Goal: Communication & Community: Answer question/provide support

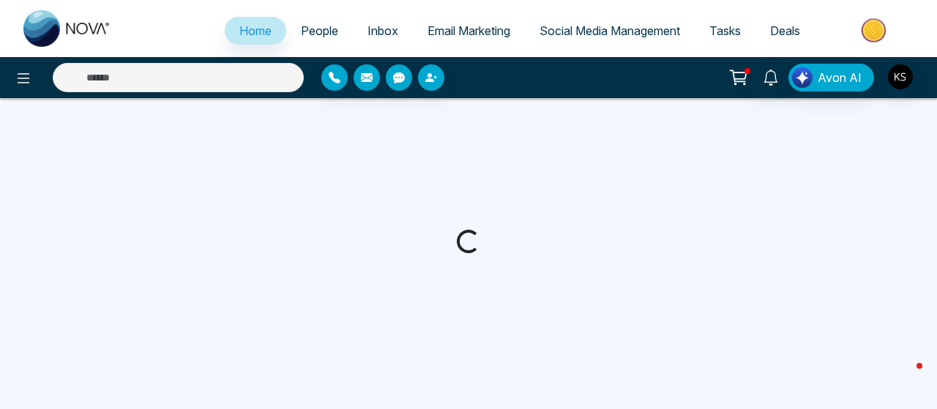
select select "*"
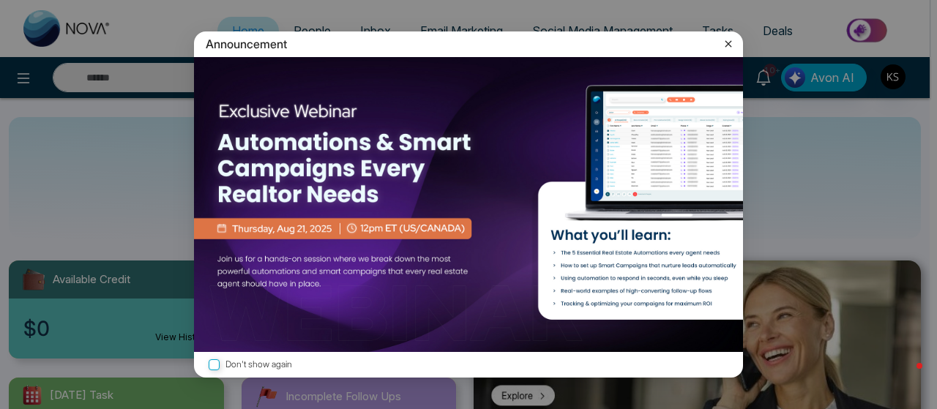
click at [729, 46] on icon at bounding box center [728, 44] width 15 height 15
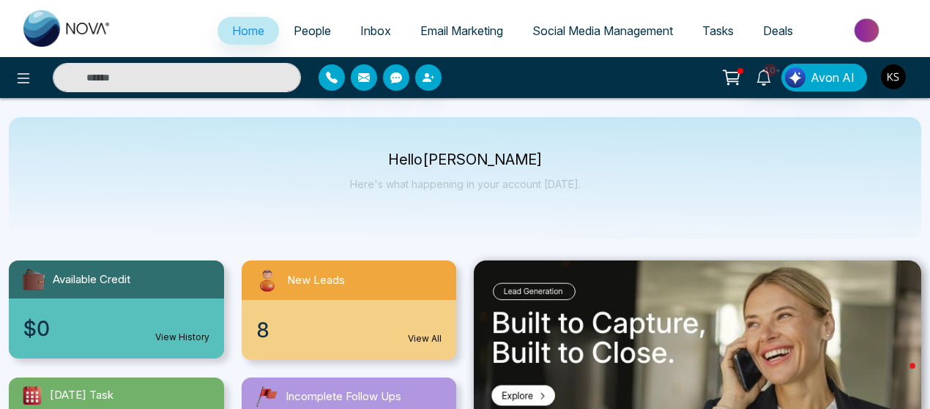
click at [313, 32] on span "People" at bounding box center [312, 30] width 37 height 15
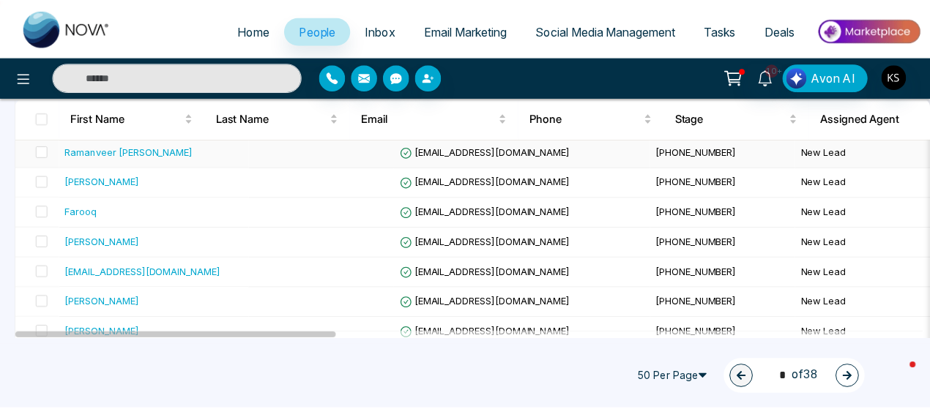
scroll to position [160, 0]
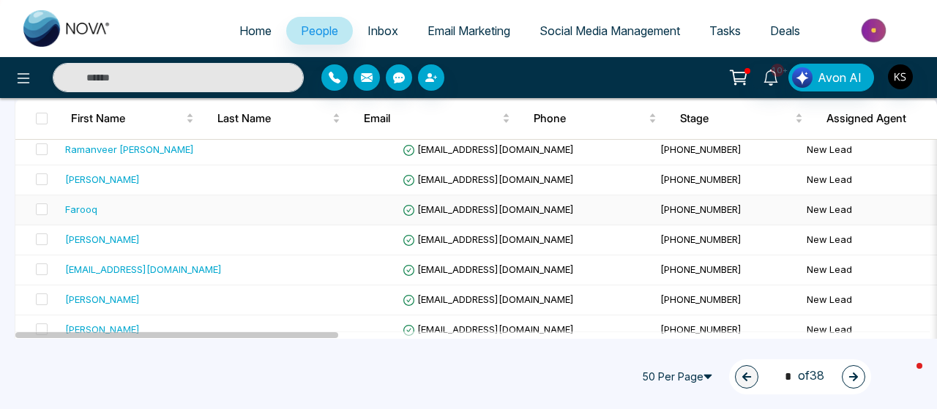
click at [78, 211] on div "Farooq" at bounding box center [81, 209] width 32 height 15
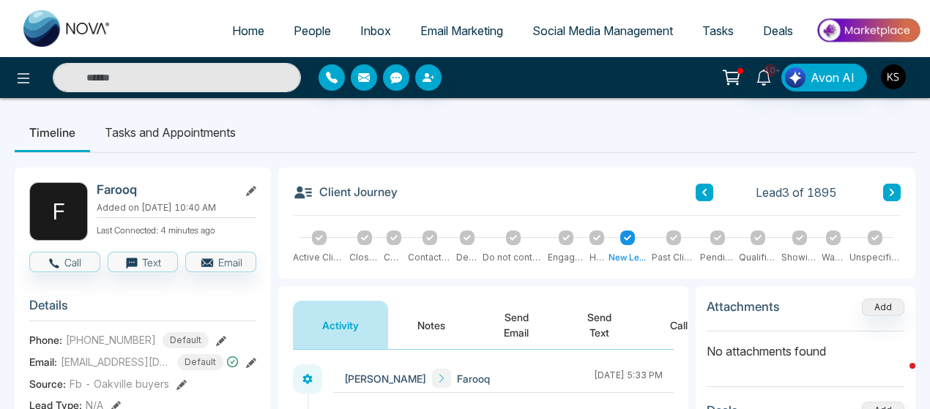
click at [588, 121] on ul "Timeline Tasks and Appointments" at bounding box center [465, 133] width 901 height 40
click at [514, 124] on ul "Timeline Tasks and Appointments" at bounding box center [465, 133] width 901 height 40
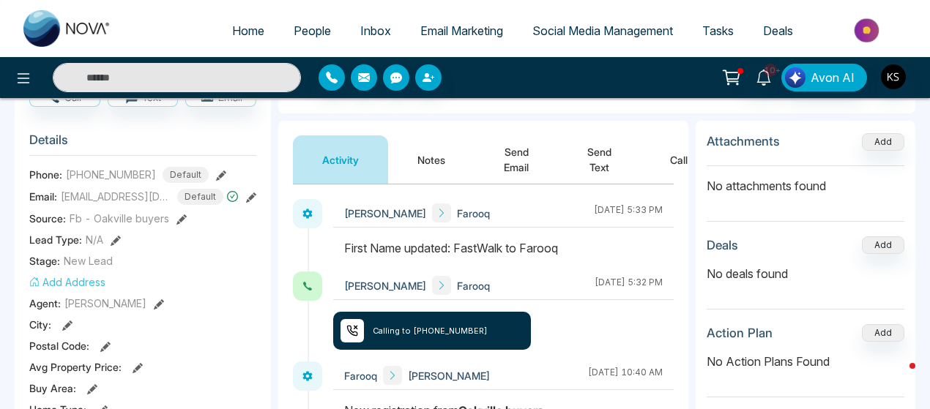
scroll to position [163, 0]
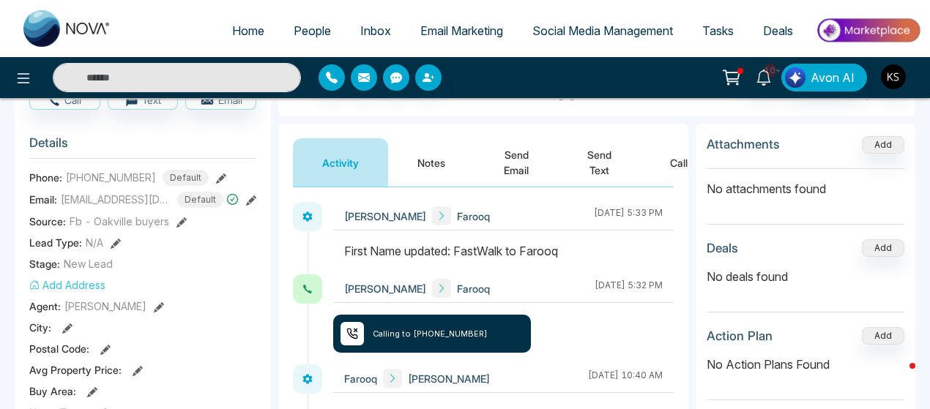
click at [423, 165] on button "Notes" at bounding box center [431, 162] width 86 height 48
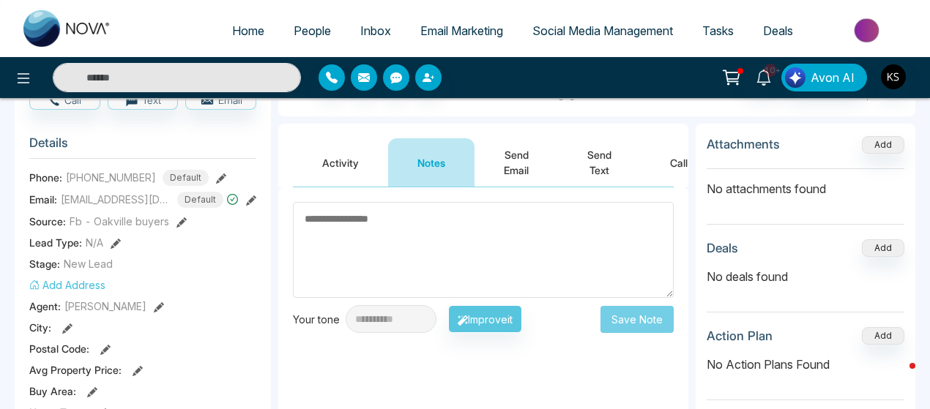
click at [379, 275] on textarea at bounding box center [483, 250] width 381 height 96
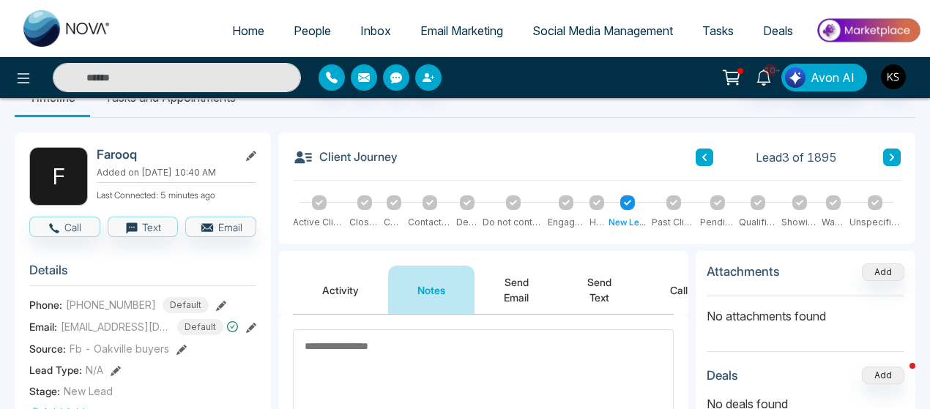
scroll to position [19, 0]
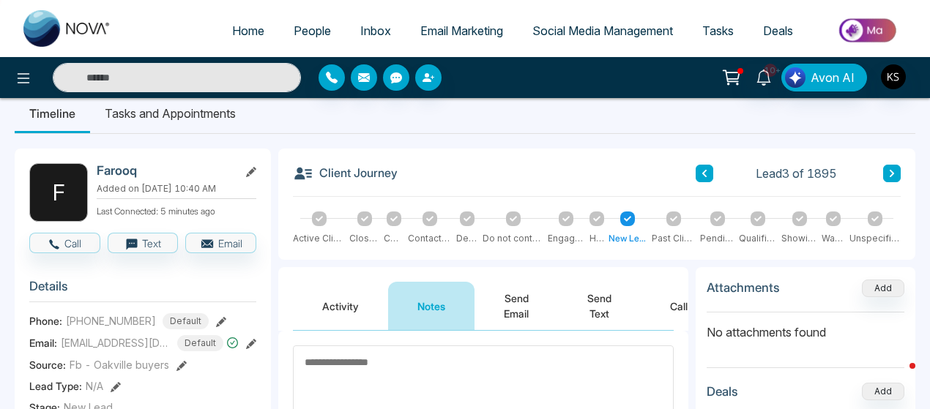
click at [371, 352] on textarea at bounding box center [483, 394] width 381 height 96
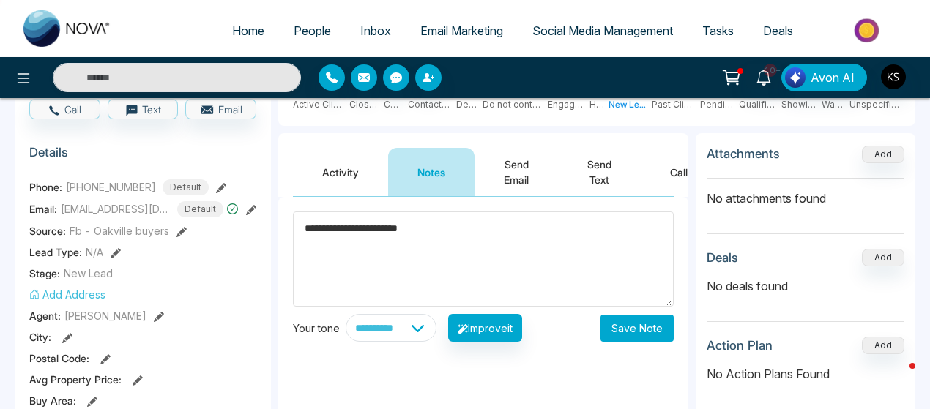
scroll to position [154, 0]
type textarea "**********"
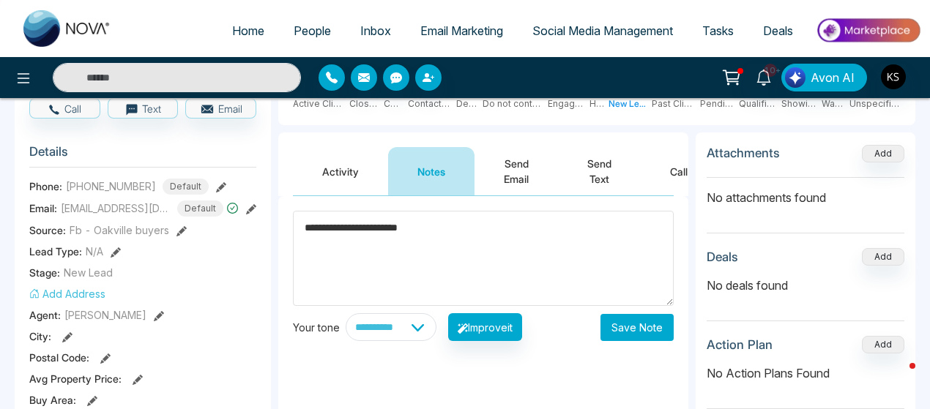
click at [637, 324] on button "Save Note" at bounding box center [636, 327] width 73 height 27
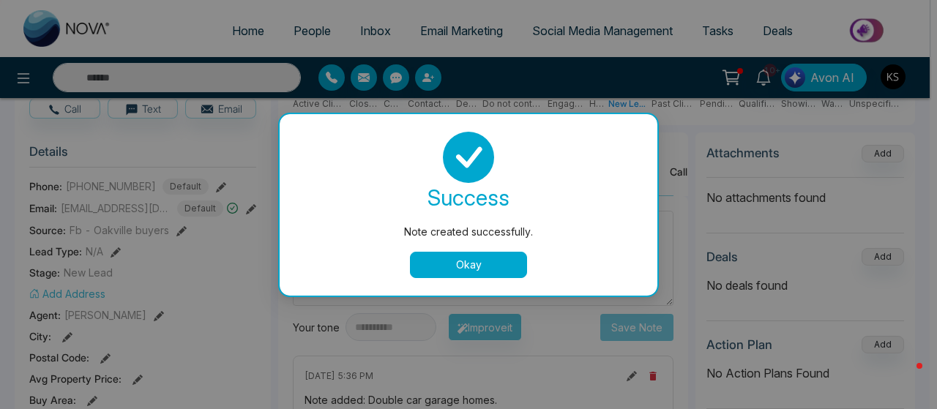
click at [469, 260] on button "Okay" at bounding box center [468, 265] width 117 height 26
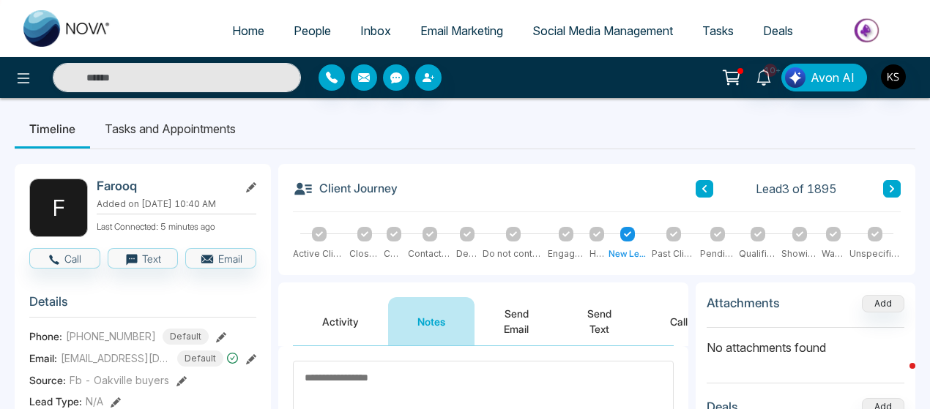
scroll to position [0, 0]
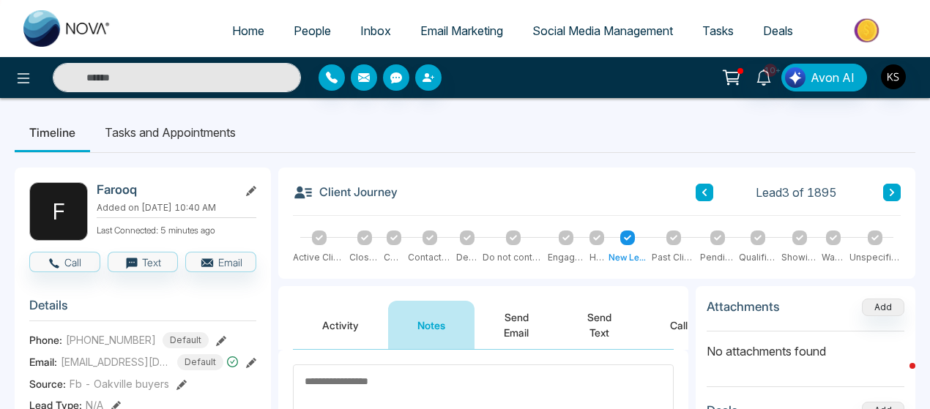
click at [316, 387] on textarea at bounding box center [483, 412] width 381 height 95
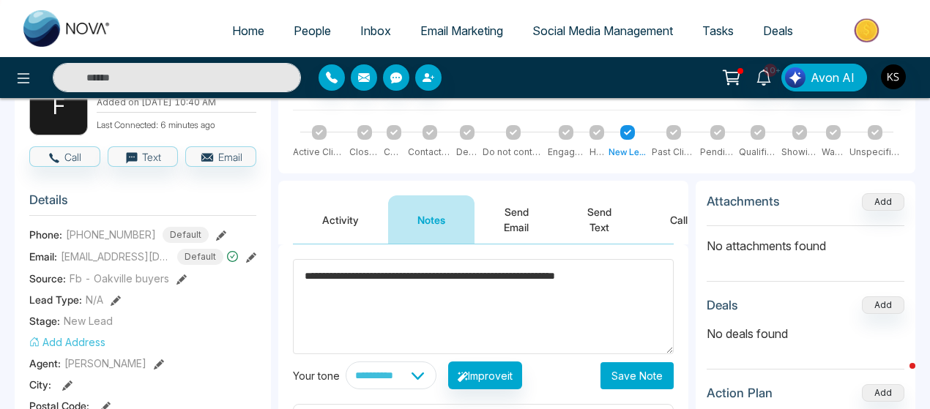
scroll to position [123, 0]
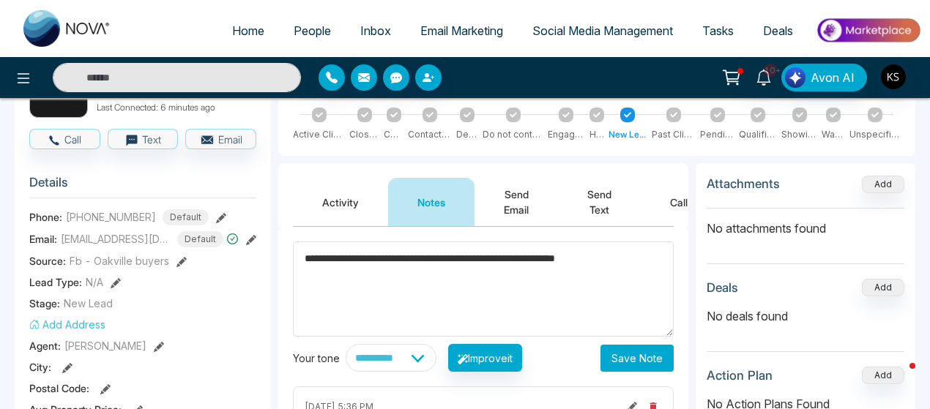
click at [352, 261] on textarea "**********" at bounding box center [483, 289] width 381 height 95
click at [646, 257] on textarea "**********" at bounding box center [483, 289] width 381 height 95
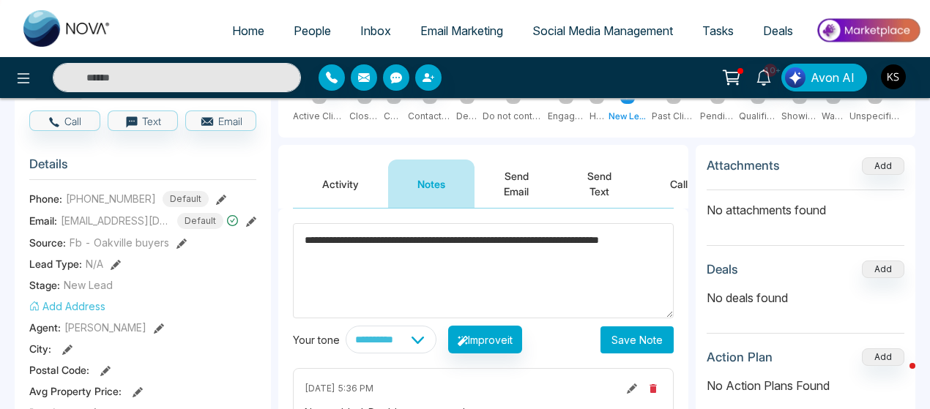
type textarea "**********"
click at [627, 340] on button "Save Note" at bounding box center [636, 340] width 73 height 27
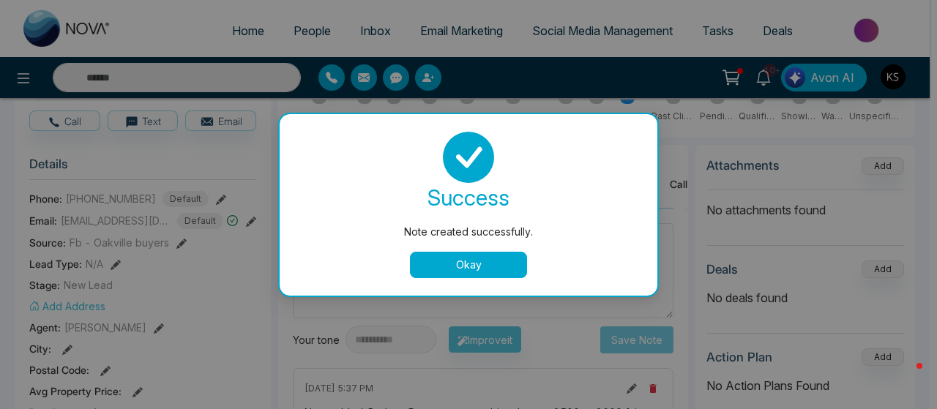
click at [442, 272] on button "Okay" at bounding box center [468, 265] width 117 height 26
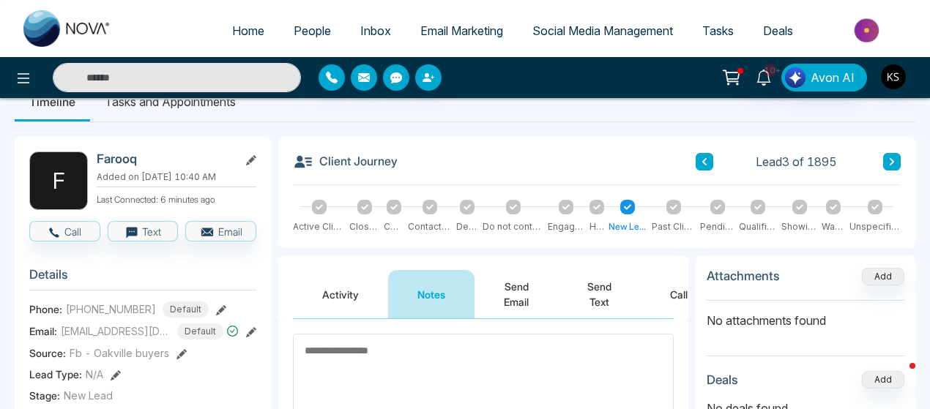
scroll to position [28, 0]
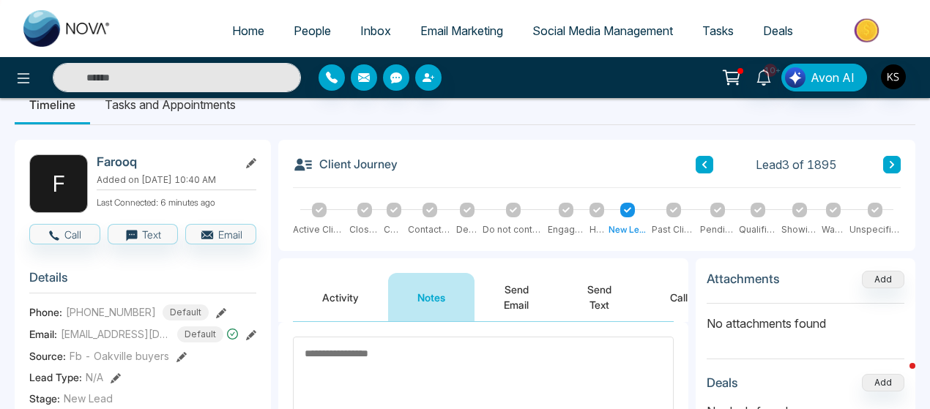
click at [324, 355] on textarea at bounding box center [483, 384] width 381 height 95
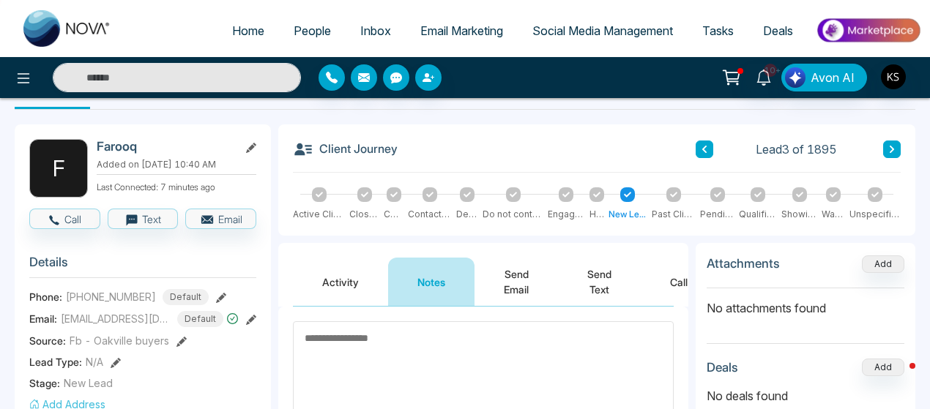
scroll to position [0, 0]
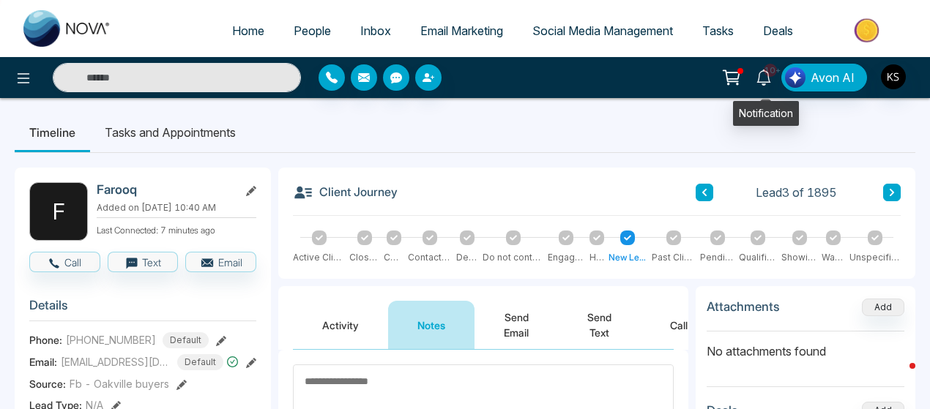
click at [770, 76] on icon at bounding box center [764, 78] width 16 height 16
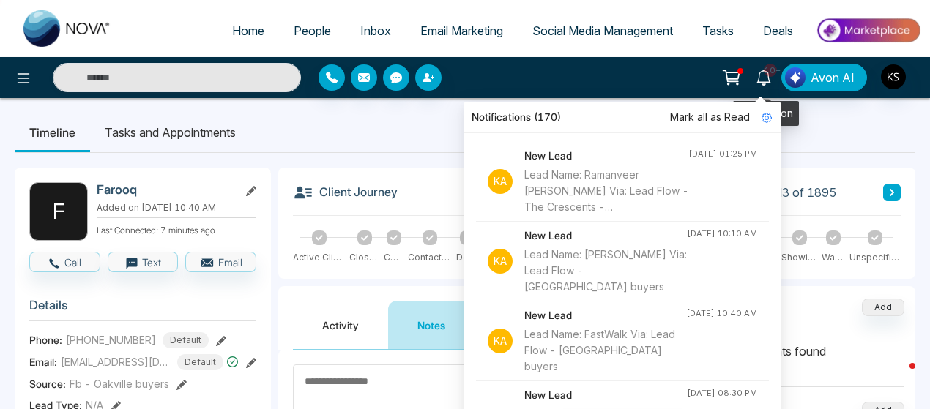
click at [770, 76] on icon at bounding box center [764, 78] width 16 height 16
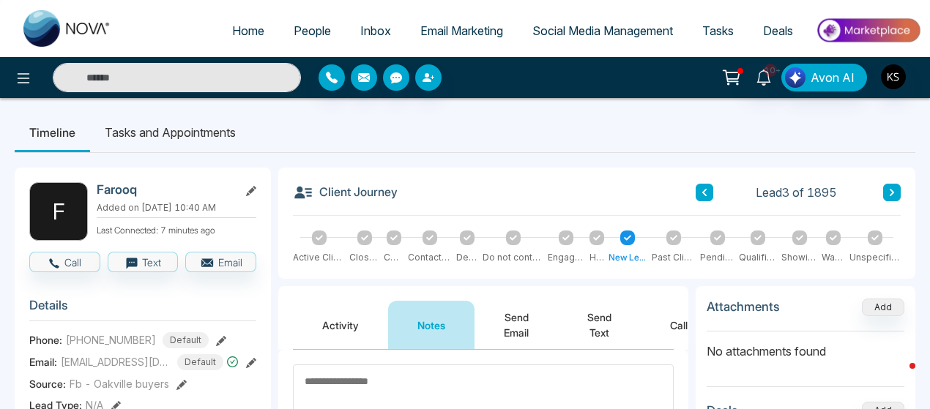
click at [633, 83] on div "10+ Notifications (170) Mark all as Read Ka New Lead Lead Name: Ramanveer [PERS…" at bounding box center [736, 78] width 370 height 28
click at [613, 77] on div "10+ Notifications (170) Mark all as Read Ka New Lead Lead Name: Ramanveer [PERS…" at bounding box center [736, 78] width 370 height 28
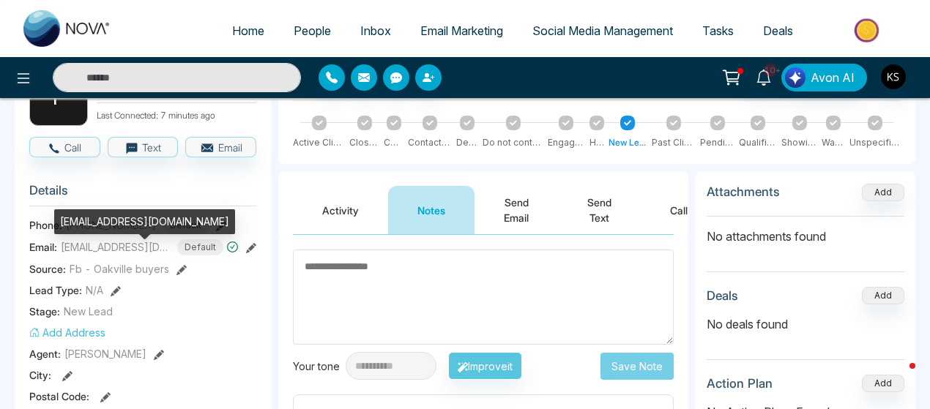
click at [136, 251] on span "[EMAIL_ADDRESS][DOMAIN_NAME]" at bounding box center [116, 246] width 110 height 15
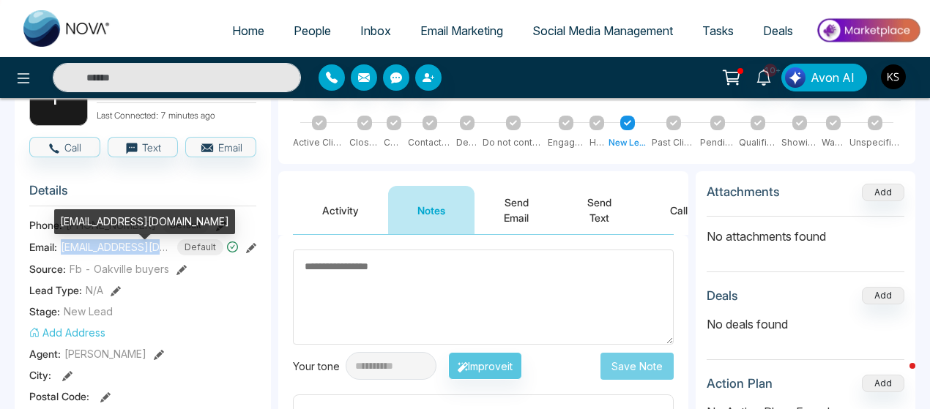
click at [136, 251] on span "[EMAIL_ADDRESS][DOMAIN_NAME]" at bounding box center [116, 246] width 110 height 15
copy span "[EMAIL_ADDRESS][DOMAIN_NAME]"
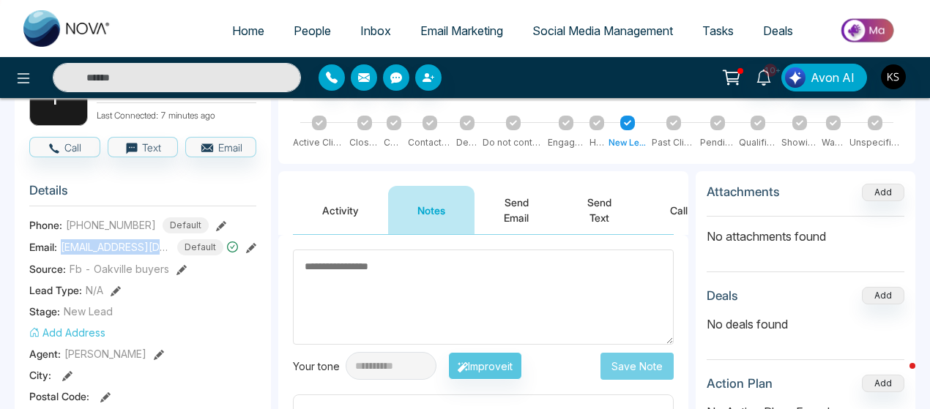
click at [94, 233] on span "[PHONE_NUMBER]" at bounding box center [111, 224] width 90 height 15
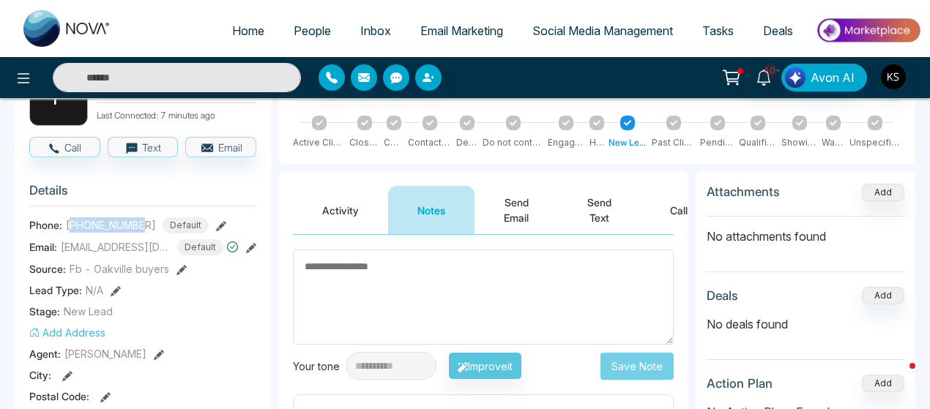
click at [94, 233] on span "[PHONE_NUMBER]" at bounding box center [111, 224] width 90 height 15
copy span "12896388828"
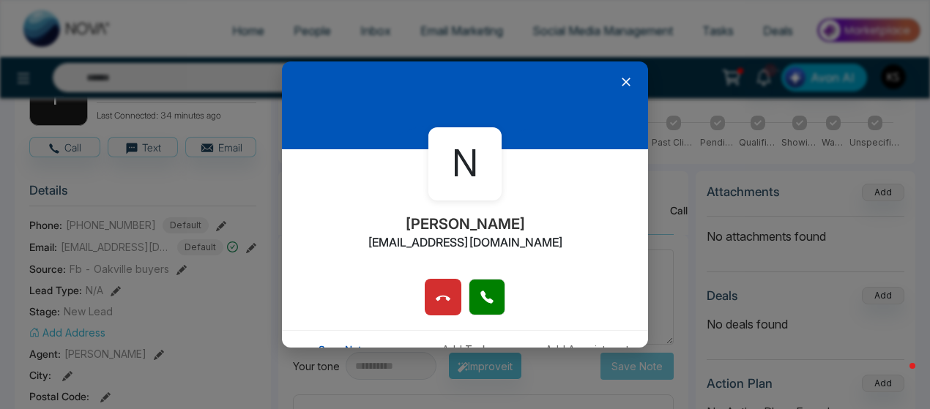
click at [621, 81] on icon at bounding box center [626, 82] width 15 height 15
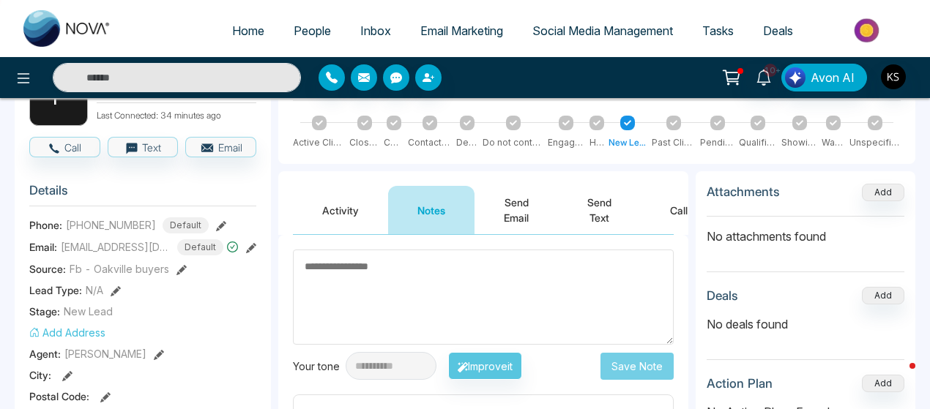
click at [469, 280] on textarea at bounding box center [483, 297] width 381 height 95
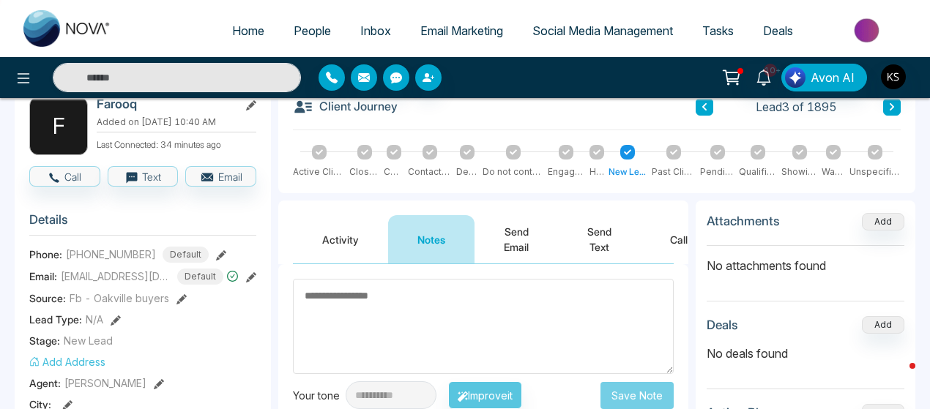
scroll to position [84, 0]
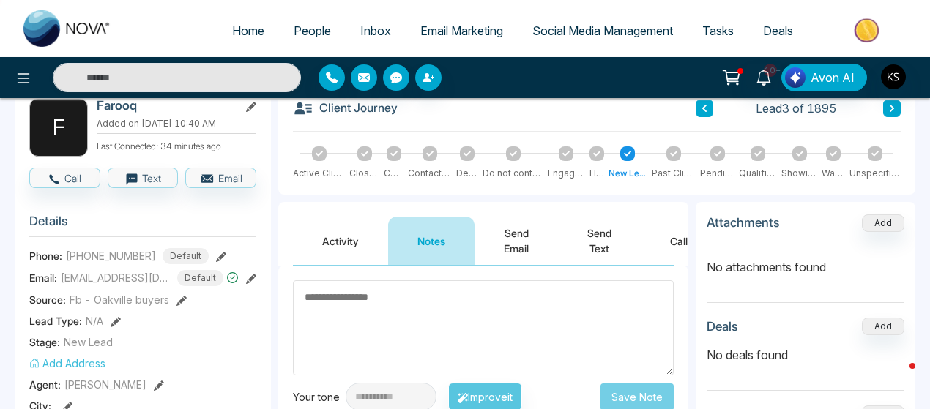
click at [394, 297] on textarea at bounding box center [483, 327] width 381 height 95
click at [384, 308] on textarea at bounding box center [483, 327] width 381 height 95
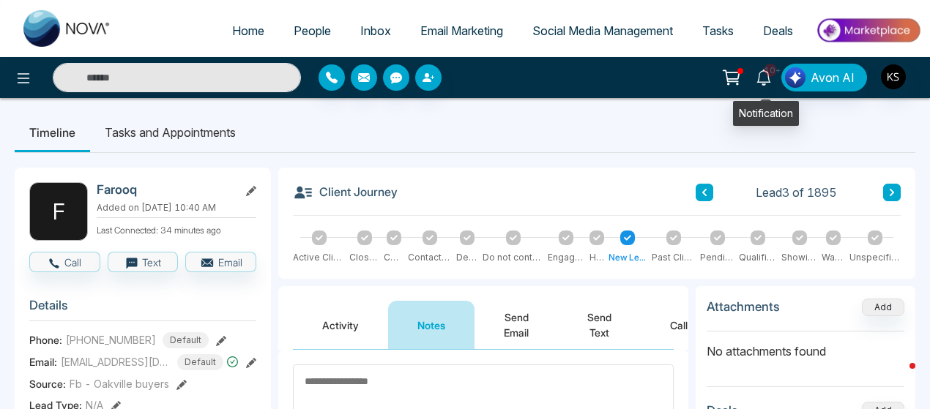
click at [766, 80] on icon at bounding box center [764, 78] width 16 height 16
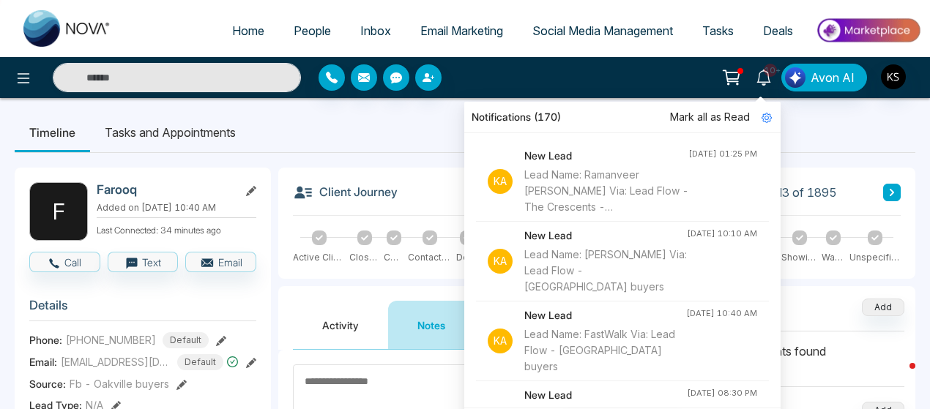
scroll to position [77, 0]
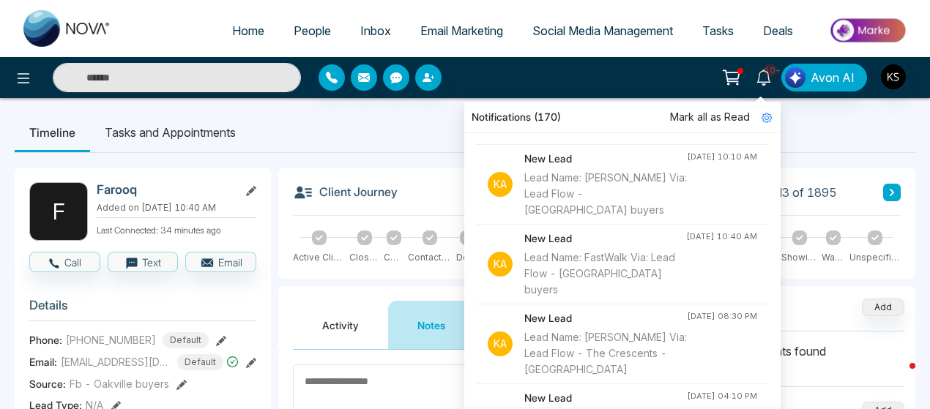
click at [237, 36] on span "Home" at bounding box center [248, 30] width 32 height 15
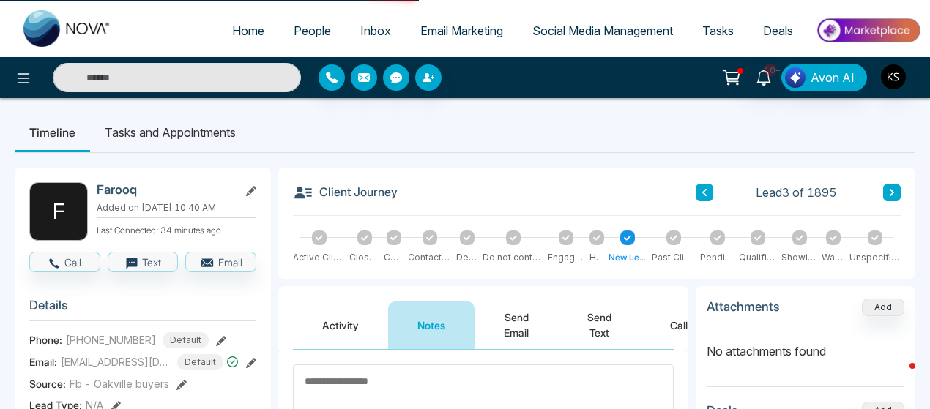
select select "*"
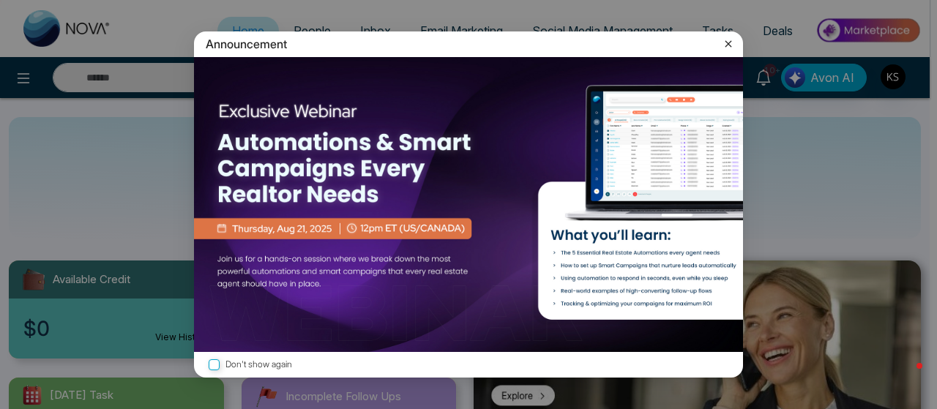
click at [763, 73] on div "Announcement Don't show again" at bounding box center [468, 204] width 937 height 409
click at [731, 46] on icon at bounding box center [729, 43] width 7 height 7
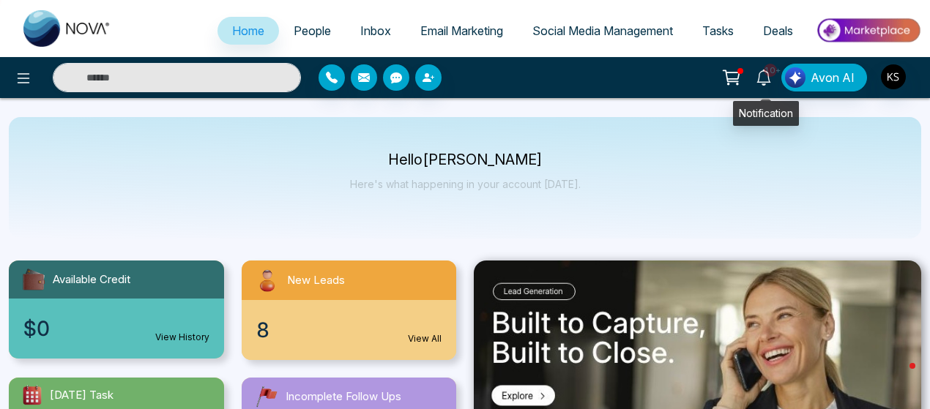
click at [764, 74] on icon at bounding box center [764, 78] width 16 height 16
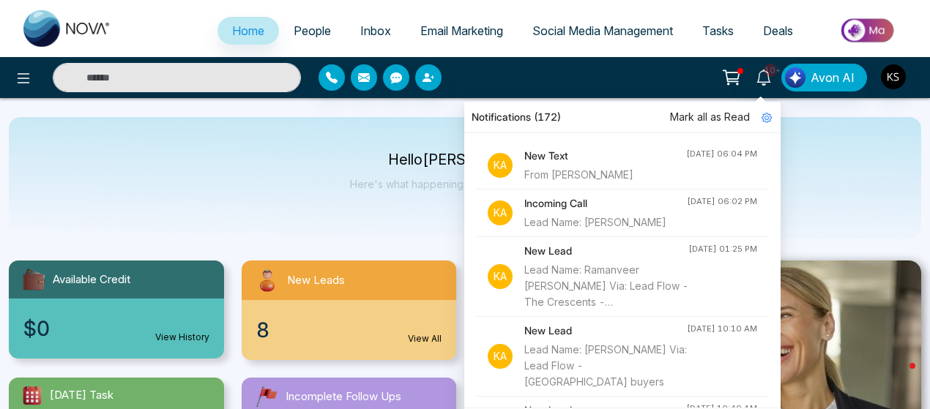
click at [599, 169] on div "From [PERSON_NAME]" at bounding box center [605, 175] width 162 height 16
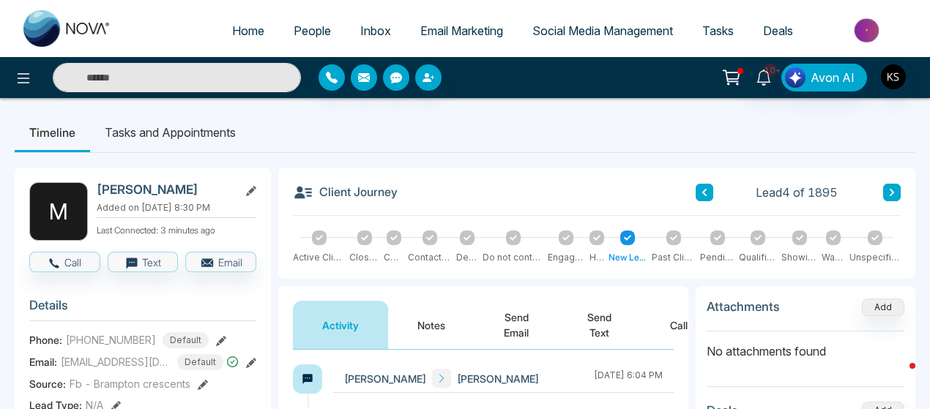
click at [614, 307] on button "Send Text" at bounding box center [599, 325] width 83 height 48
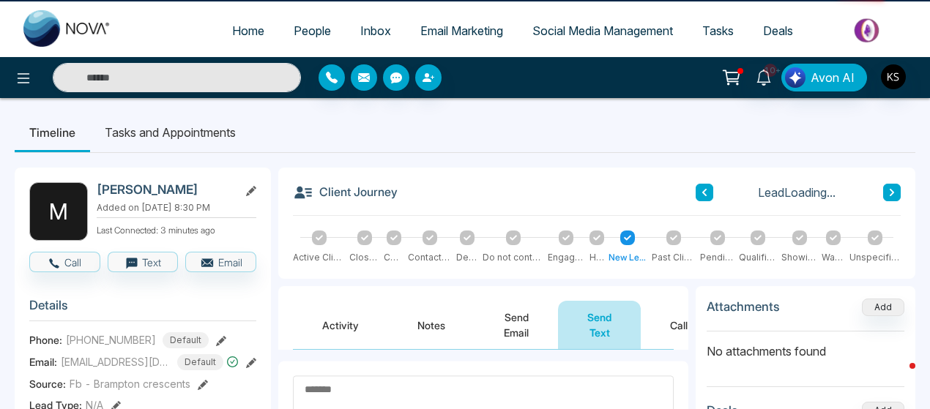
scroll to position [151, 0]
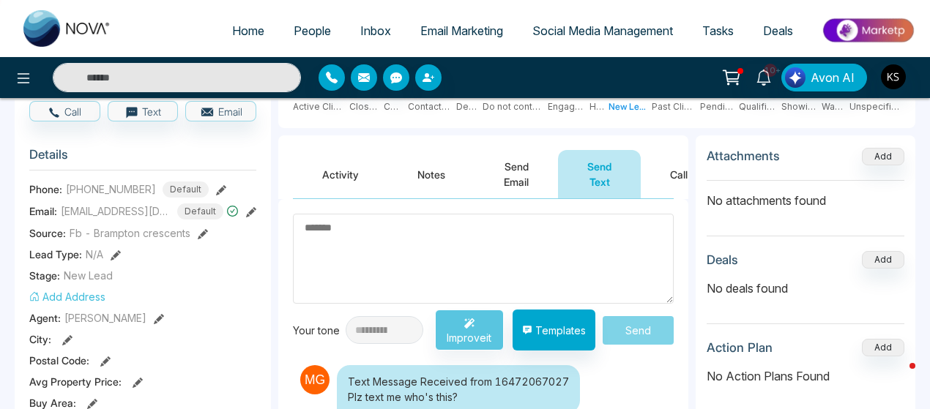
click at [499, 253] on textarea at bounding box center [483, 259] width 381 height 90
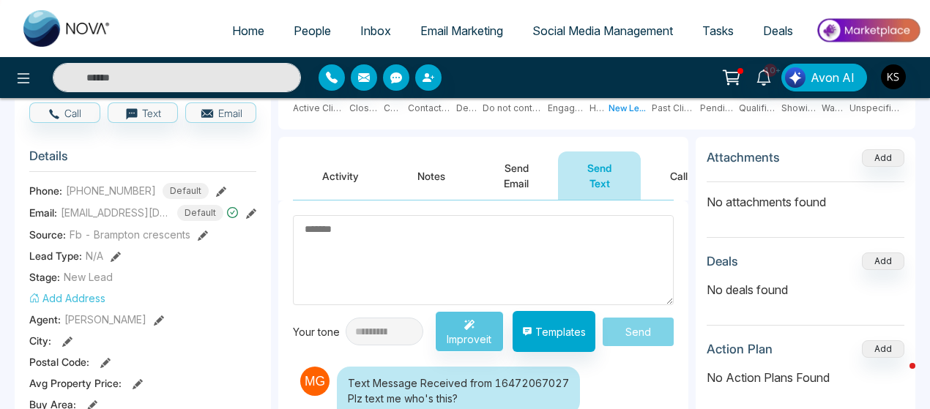
scroll to position [149, 0]
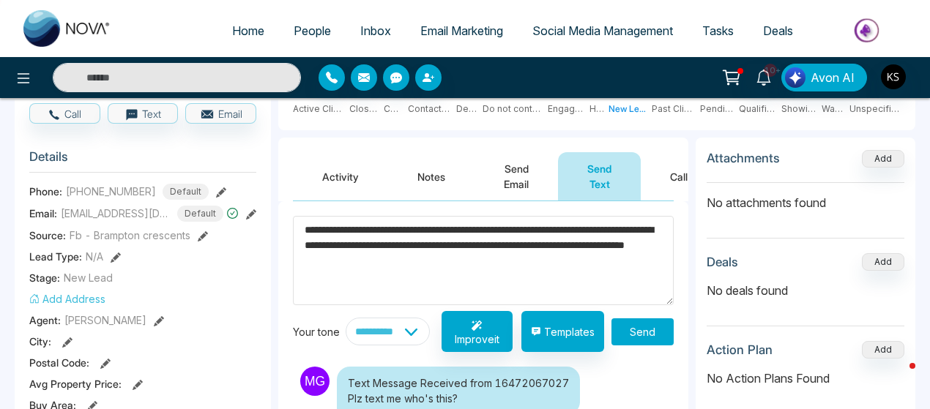
type textarea "**********"
click at [646, 324] on button "Send" at bounding box center [642, 332] width 62 height 27
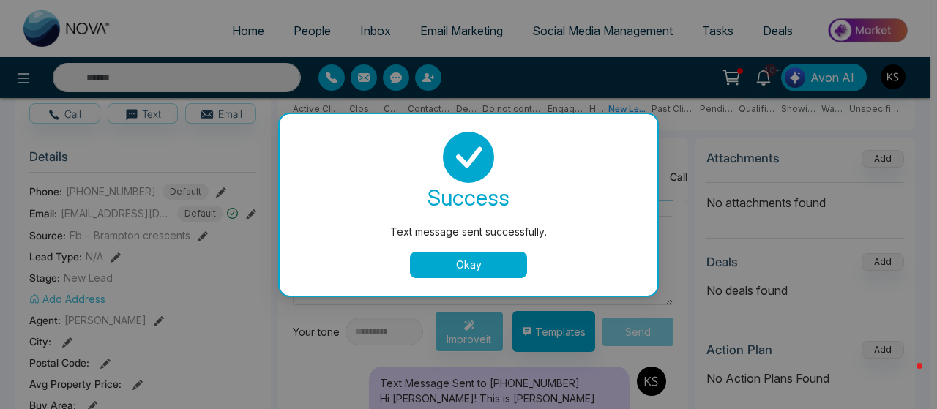
click at [443, 267] on button "Okay" at bounding box center [468, 265] width 117 height 26
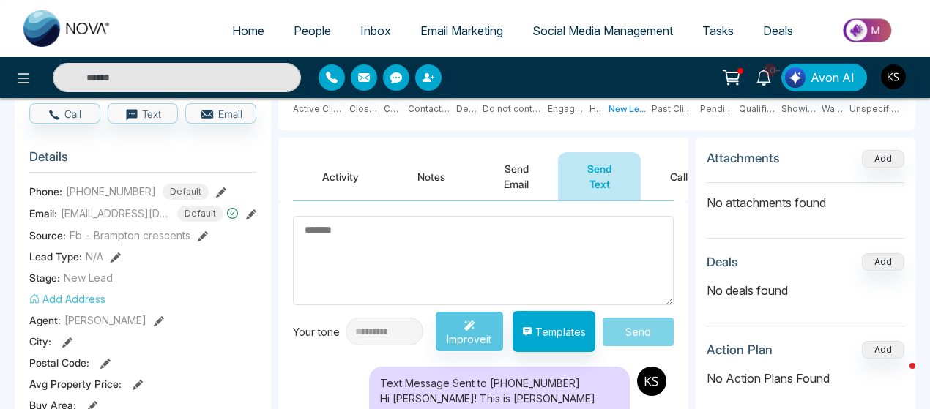
click at [234, 37] on span "Home" at bounding box center [248, 30] width 32 height 15
select select "*"
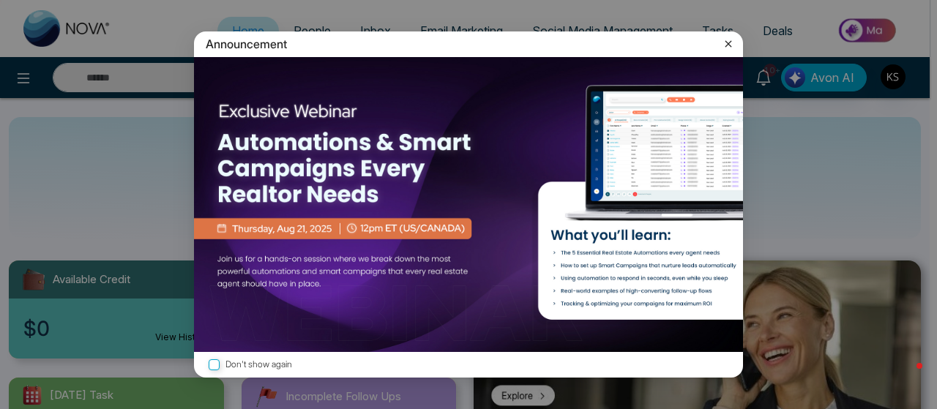
click at [728, 43] on icon at bounding box center [729, 43] width 7 height 7
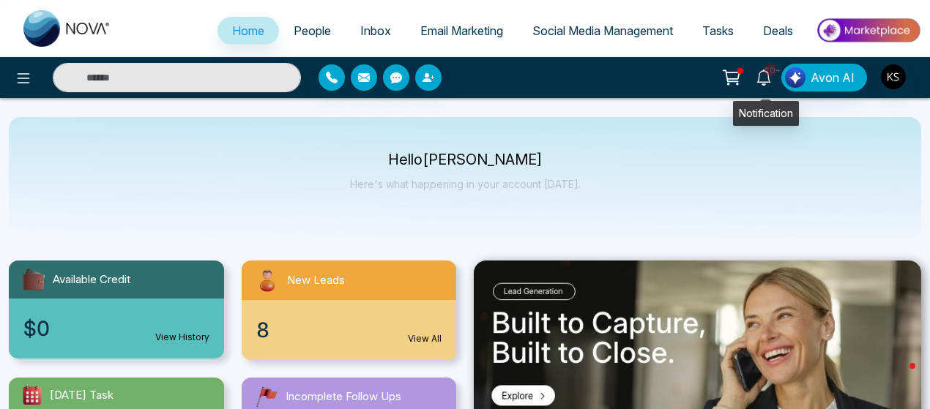
click at [763, 73] on icon at bounding box center [764, 78] width 16 height 16
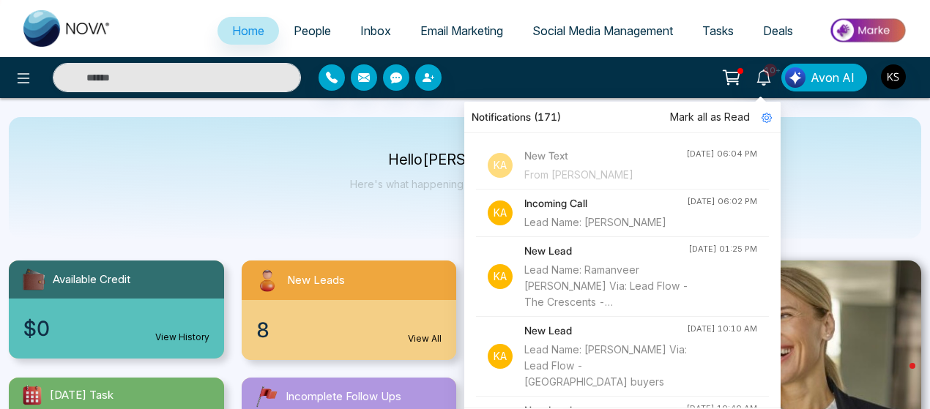
click at [617, 163] on h4 "New Text" at bounding box center [605, 156] width 162 height 16
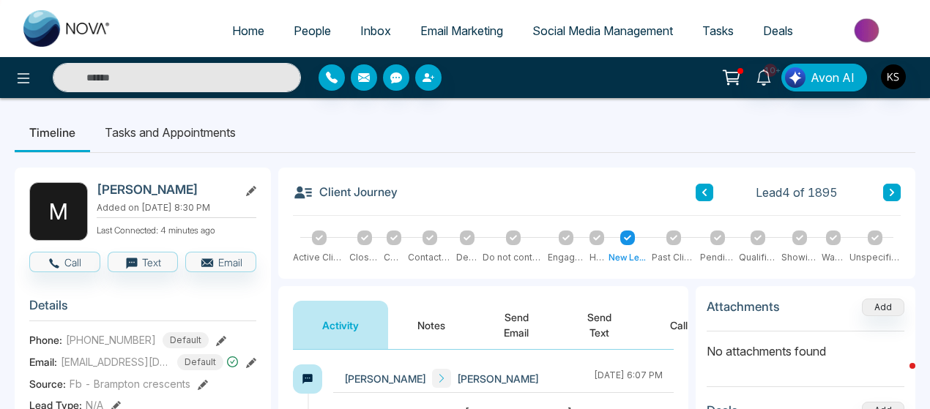
click at [406, 144] on ul "Timeline Tasks and Appointments" at bounding box center [465, 133] width 901 height 40
click at [406, 133] on ul "Timeline Tasks and Appointments" at bounding box center [465, 133] width 901 height 40
click at [767, 80] on icon at bounding box center [764, 78] width 16 height 16
click at [614, 65] on div "10+ Notifications (171) Mark all as Read Ka New Text From [PERSON_NAME] [DATE] …" at bounding box center [736, 78] width 370 height 28
click at [603, 73] on div "10+ Notifications (171) Mark all as Read Ka New Text From [PERSON_NAME] [DATE] …" at bounding box center [736, 78] width 370 height 28
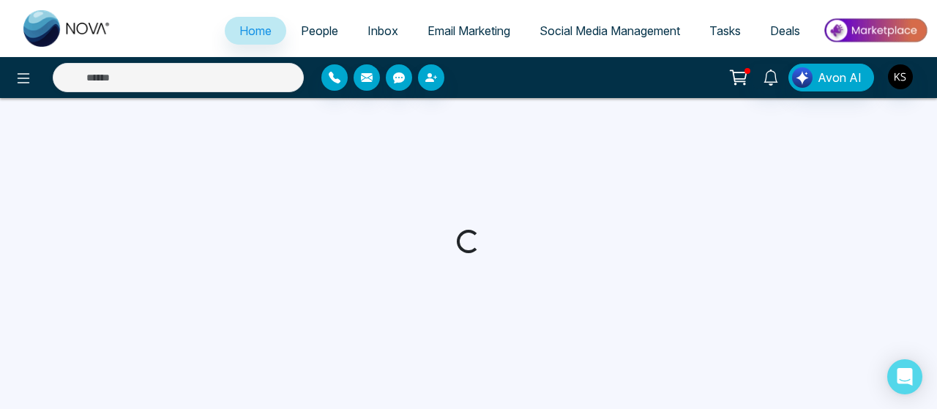
select select "*"
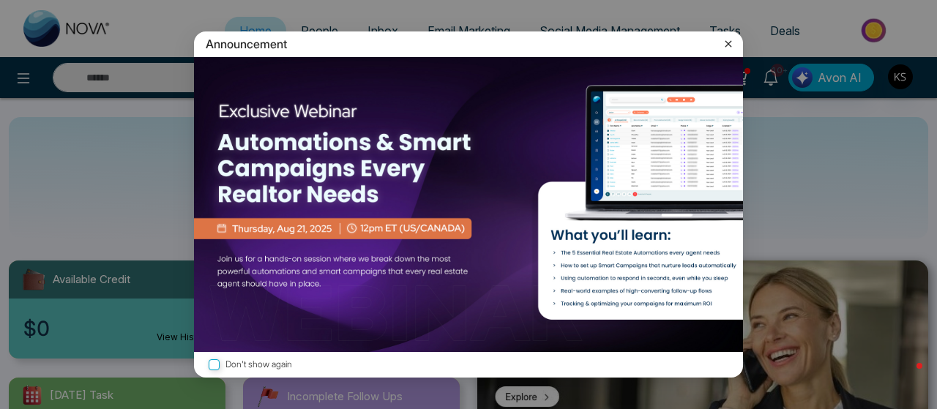
click at [729, 40] on icon at bounding box center [728, 44] width 15 height 15
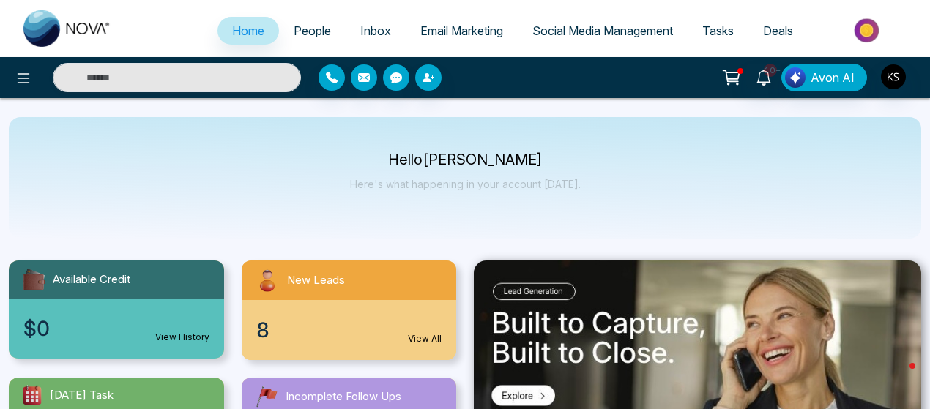
click at [306, 29] on span "People" at bounding box center [312, 30] width 37 height 15
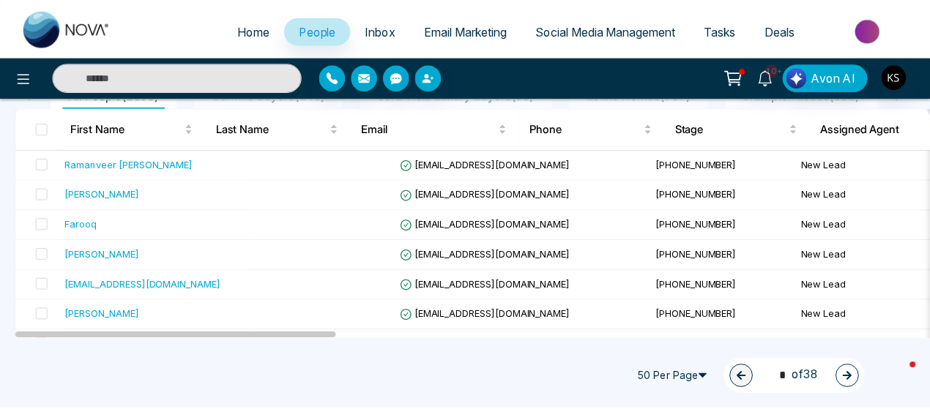
scroll to position [167, 0]
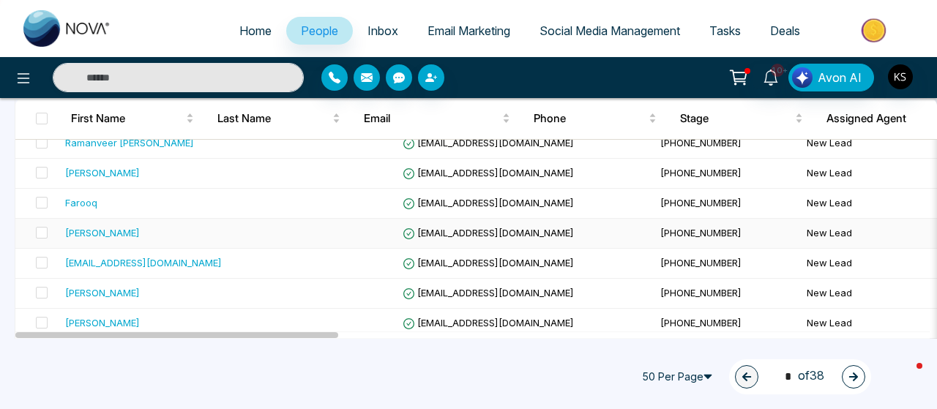
click at [91, 239] on td "[PERSON_NAME]" at bounding box center [154, 234] width 191 height 30
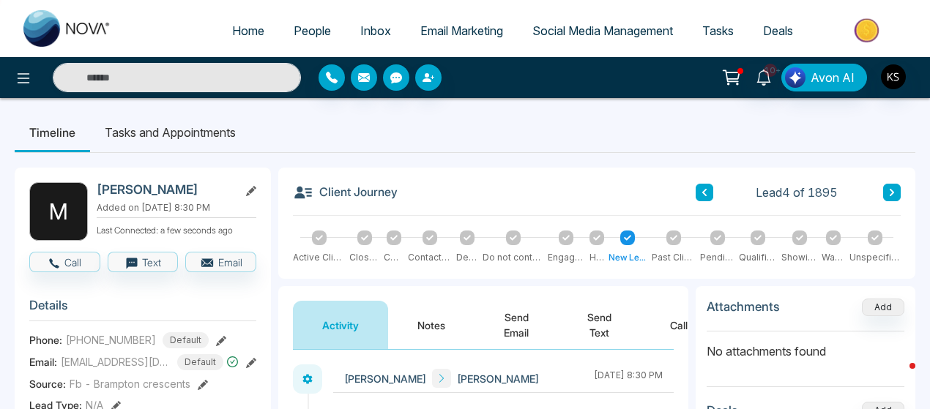
click at [113, 337] on span "[PHONE_NUMBER]" at bounding box center [111, 339] width 90 height 15
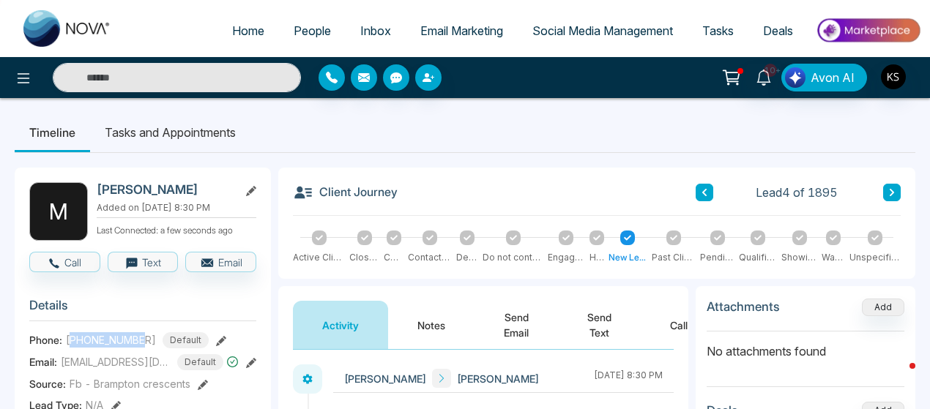
click at [113, 337] on span "[PHONE_NUMBER]" at bounding box center [111, 339] width 90 height 15
copy span "16472067027"
click at [111, 355] on span "[EMAIL_ADDRESS][DOMAIN_NAME]" at bounding box center [116, 361] width 110 height 15
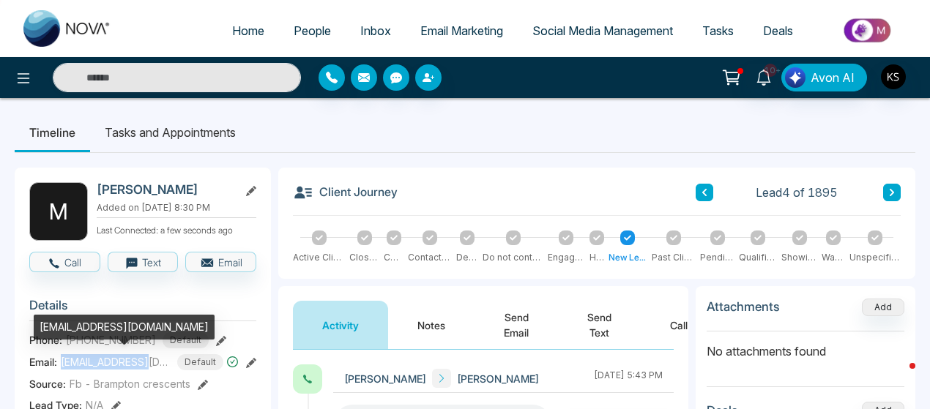
click at [111, 355] on span "[EMAIL_ADDRESS][DOMAIN_NAME]" at bounding box center [116, 361] width 110 height 15
copy span "[EMAIL_ADDRESS][DOMAIN_NAME]"
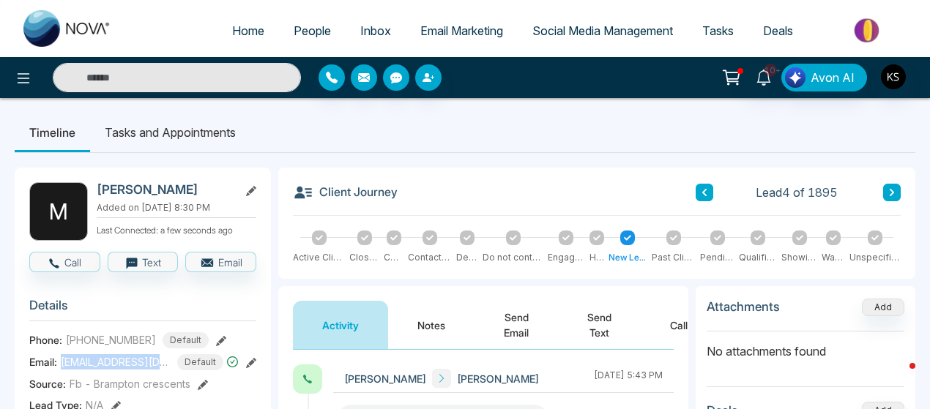
click at [898, 193] on button at bounding box center [892, 193] width 18 height 18
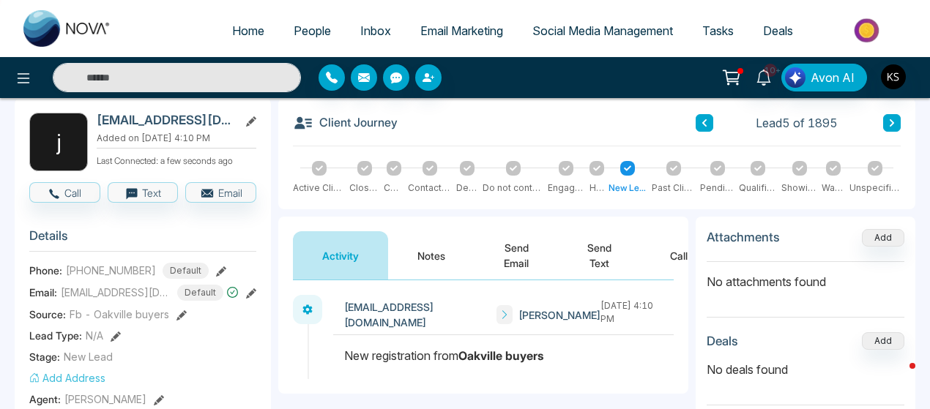
scroll to position [69, 0]
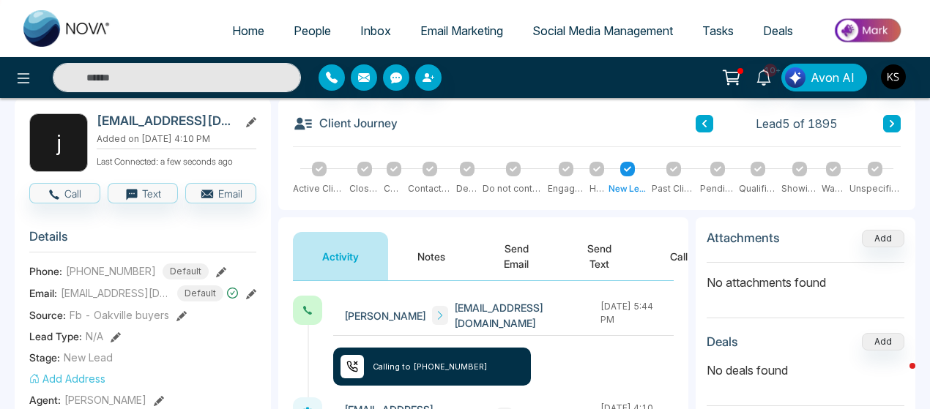
click at [426, 261] on button "Notes" at bounding box center [431, 256] width 86 height 48
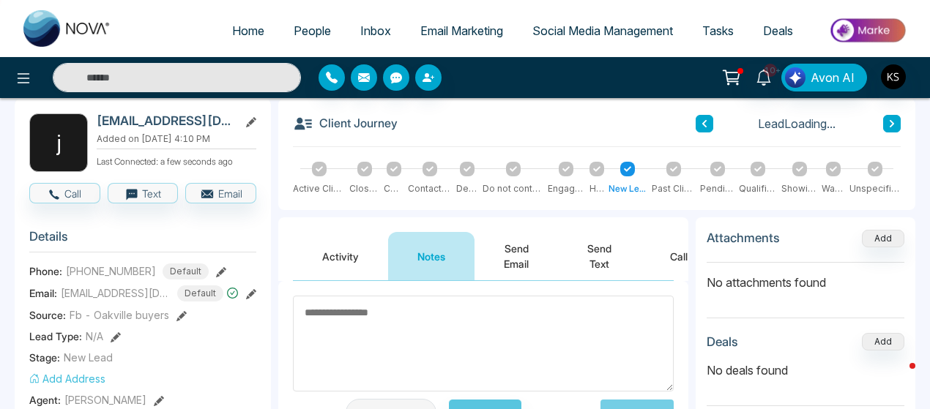
click at [360, 253] on button "Activity" at bounding box center [340, 256] width 95 height 48
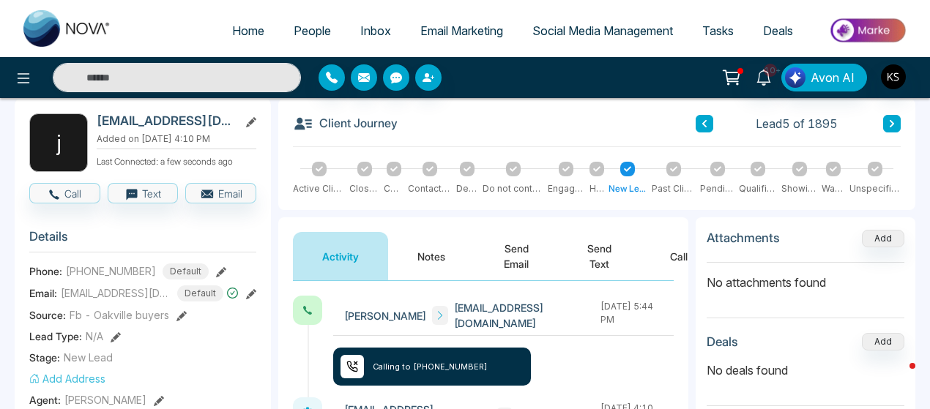
scroll to position [172, 0]
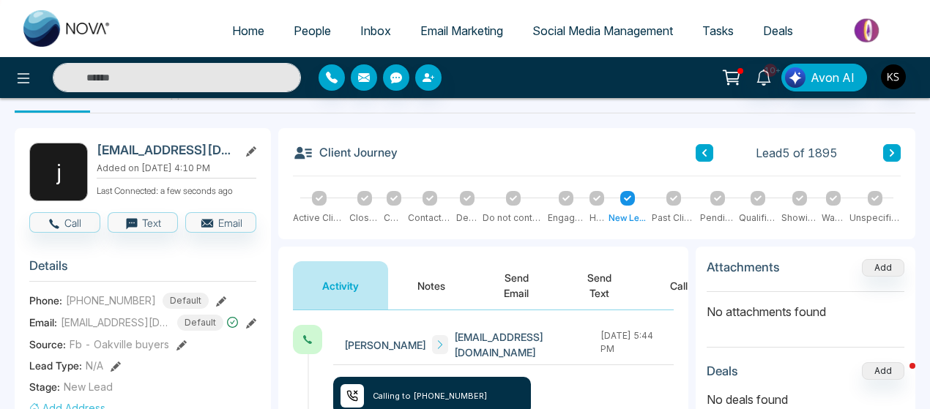
scroll to position [0, 0]
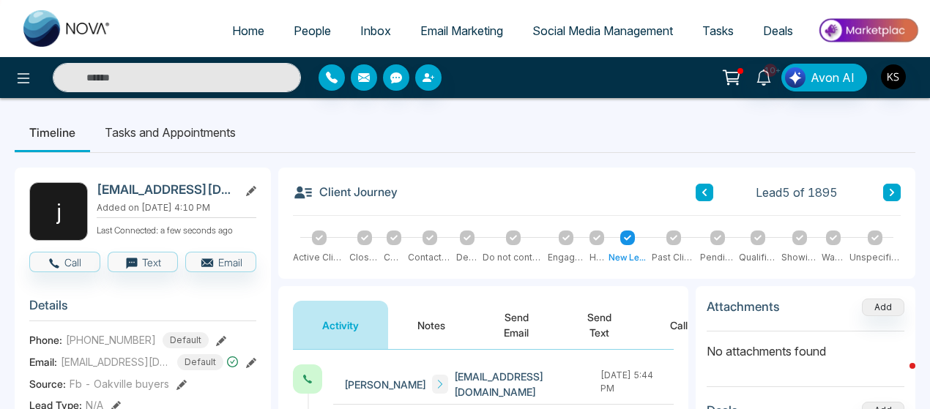
click at [354, 146] on ul "Timeline Tasks and Appointments" at bounding box center [465, 133] width 901 height 40
click at [772, 75] on span "10+" at bounding box center [770, 70] width 13 height 13
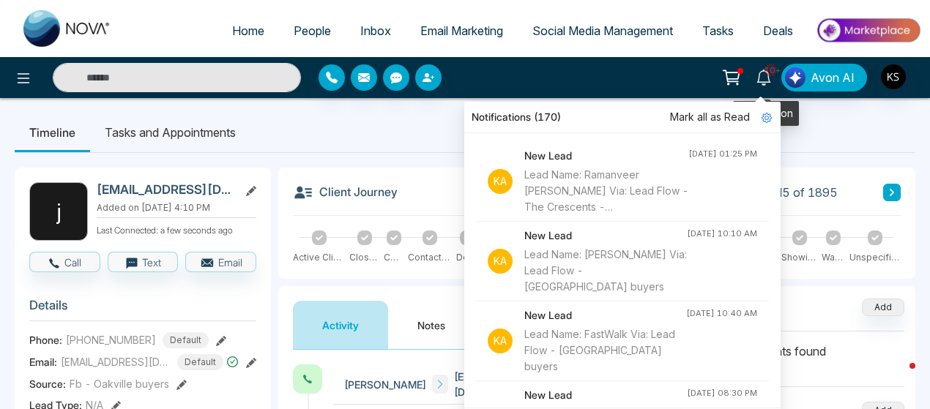
click at [763, 75] on icon at bounding box center [764, 78] width 16 height 16
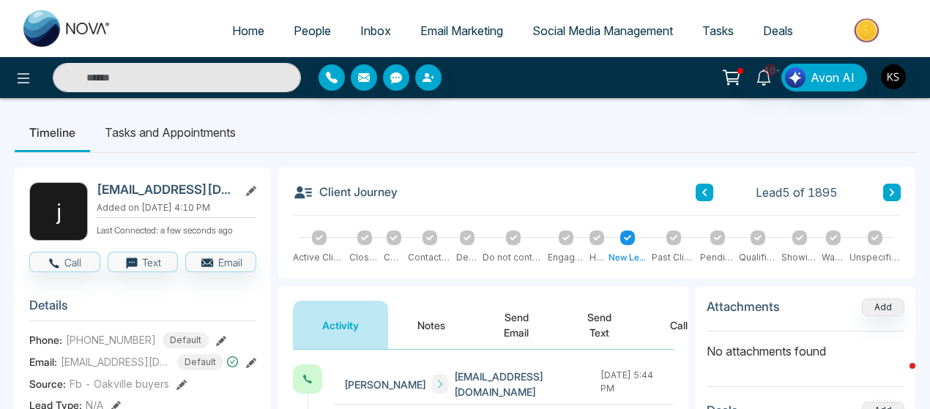
click at [700, 122] on ul "Timeline Tasks and Appointments" at bounding box center [465, 133] width 901 height 40
click at [606, 121] on ul "Timeline Tasks and Appointments" at bounding box center [465, 133] width 901 height 40
click at [485, 133] on ul "Timeline Tasks and Appointments" at bounding box center [465, 133] width 901 height 40
click at [344, 122] on ul "Timeline Tasks and Appointments" at bounding box center [465, 133] width 901 height 40
click at [282, 124] on ul "Timeline Tasks and Appointments" at bounding box center [465, 133] width 901 height 40
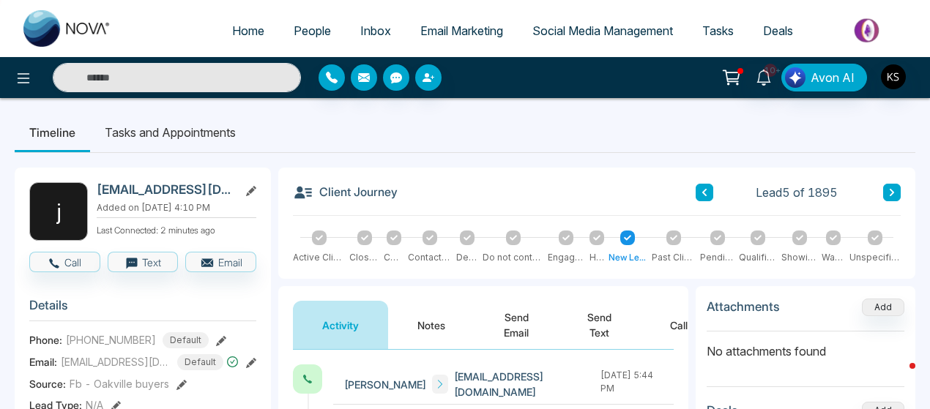
drag, startPoint x: 895, startPoint y: 189, endPoint x: 911, endPoint y: 144, distance: 47.5
click at [911, 144] on ul "Timeline Tasks and Appointments" at bounding box center [465, 133] width 901 height 40
click at [893, 194] on icon at bounding box center [891, 192] width 7 height 9
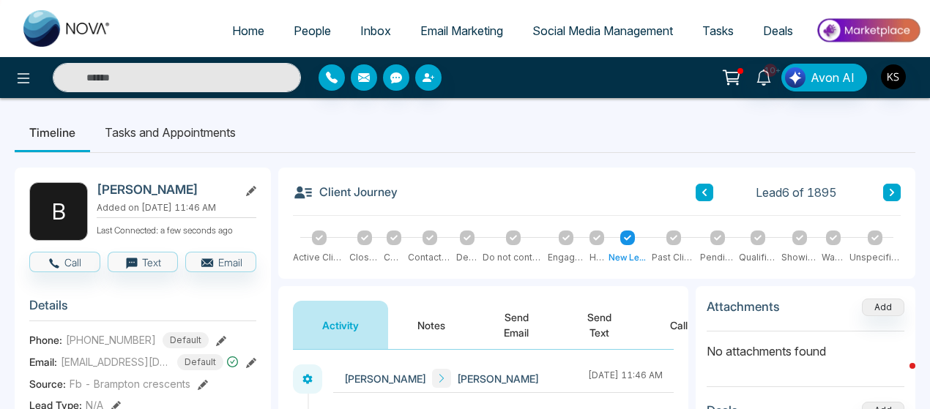
click at [887, 198] on button at bounding box center [892, 193] width 18 height 18
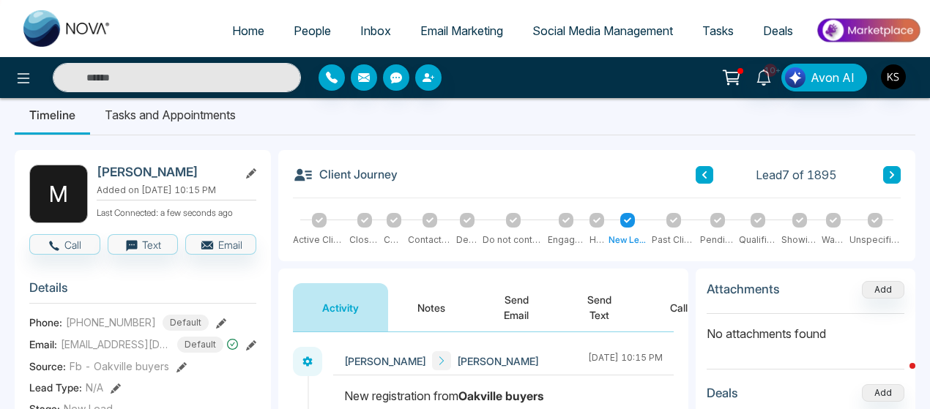
scroll to position [13, 0]
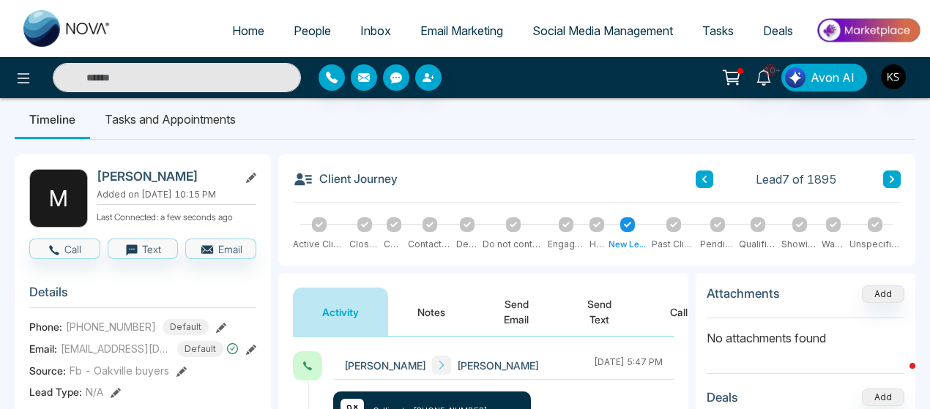
click at [568, 115] on ul "Timeline Tasks and Appointments" at bounding box center [465, 120] width 901 height 40
click at [505, 124] on ul "Timeline Tasks and Appointments" at bounding box center [465, 120] width 901 height 40
click at [493, 115] on ul "Timeline Tasks and Appointments" at bounding box center [465, 120] width 901 height 40
click at [485, 102] on ul "Timeline Tasks and Appointments" at bounding box center [465, 120] width 901 height 40
click at [489, 109] on ul "Timeline Tasks and Appointments" at bounding box center [465, 120] width 901 height 40
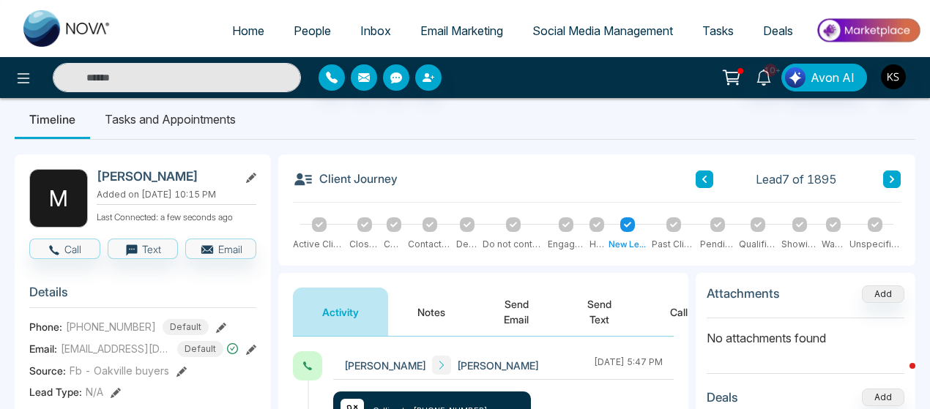
click at [896, 179] on button at bounding box center [892, 180] width 18 height 18
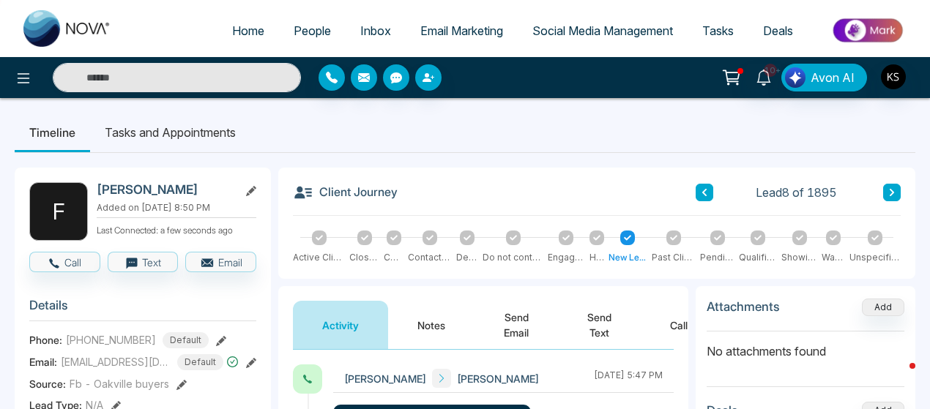
click at [892, 191] on icon at bounding box center [892, 192] width 4 height 7
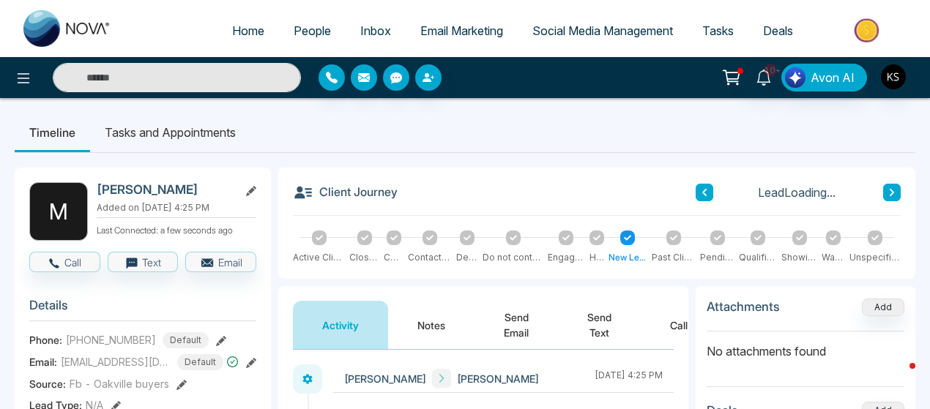
scroll to position [55, 0]
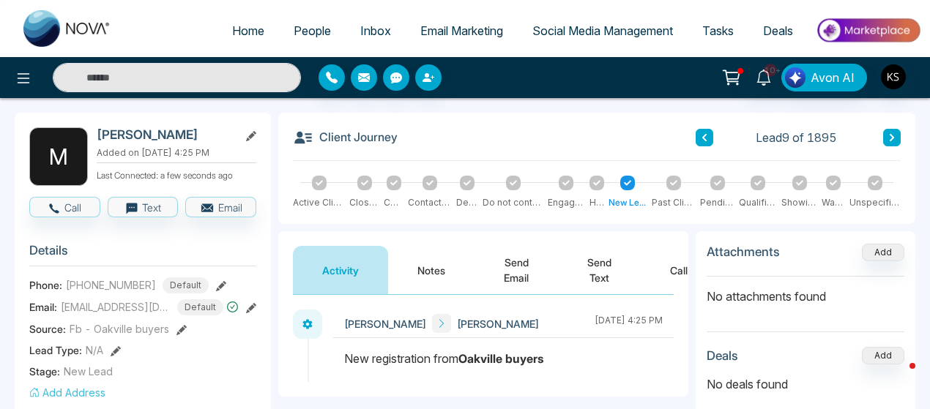
click at [896, 135] on button at bounding box center [892, 138] width 18 height 18
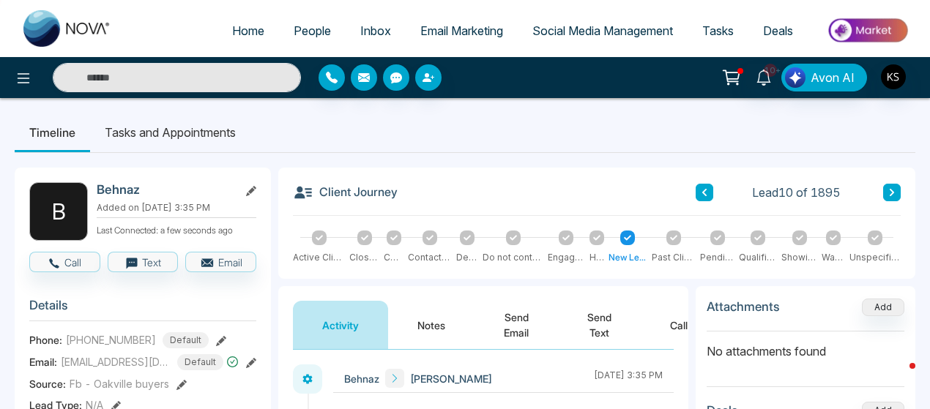
click at [647, 123] on ul "Timeline Tasks and Appointments" at bounding box center [465, 133] width 901 height 40
drag, startPoint x: 706, startPoint y: 198, endPoint x: 764, endPoint y: 141, distance: 82.3
drag, startPoint x: 764, startPoint y: 141, endPoint x: 824, endPoint y: 127, distance: 61.5
click at [824, 127] on ul "Timeline Tasks and Appointments" at bounding box center [465, 133] width 901 height 40
click at [709, 193] on button at bounding box center [705, 193] width 18 height 18
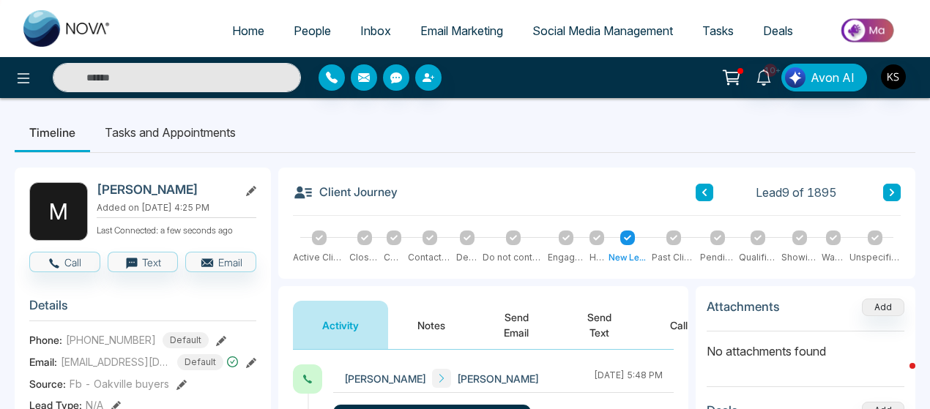
click at [593, 140] on ul "Timeline Tasks and Appointments" at bounding box center [465, 133] width 901 height 40
click at [895, 192] on icon at bounding box center [891, 192] width 7 height 9
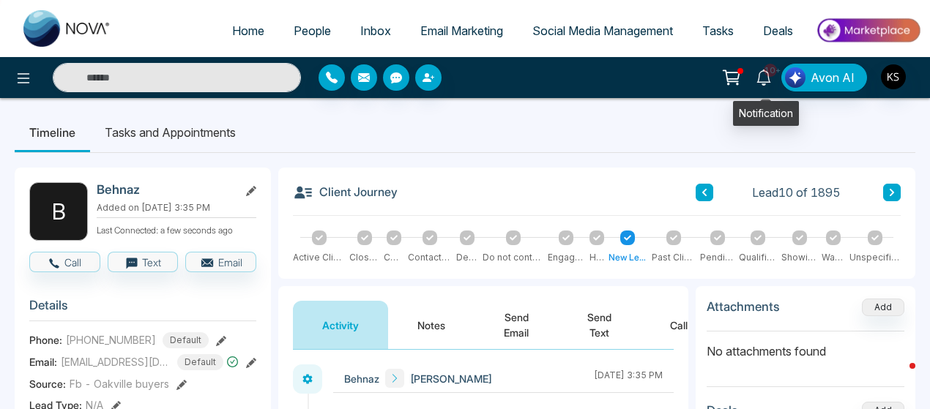
click at [766, 72] on icon at bounding box center [764, 78] width 16 height 16
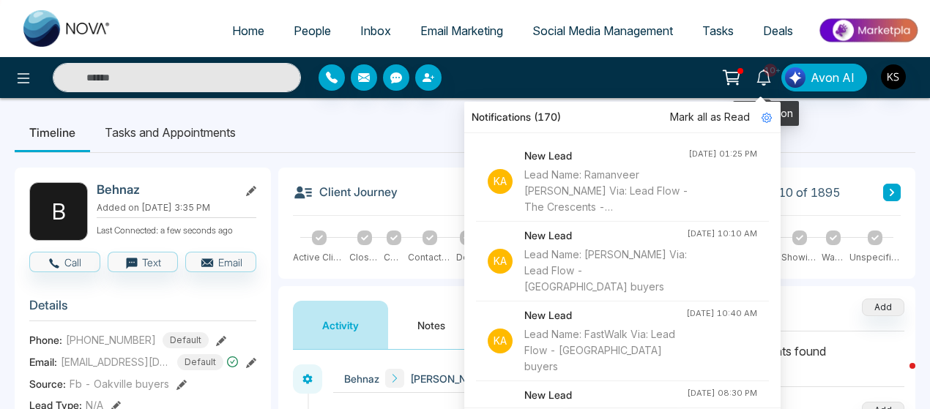
click at [766, 72] on icon at bounding box center [764, 78] width 16 height 16
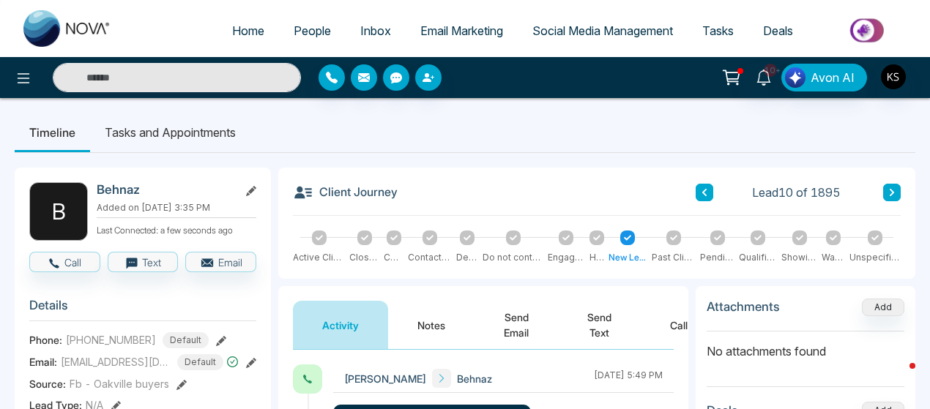
click at [844, 131] on ul "Timeline Tasks and Appointments" at bounding box center [465, 133] width 901 height 40
click at [888, 190] on icon at bounding box center [891, 192] width 7 height 9
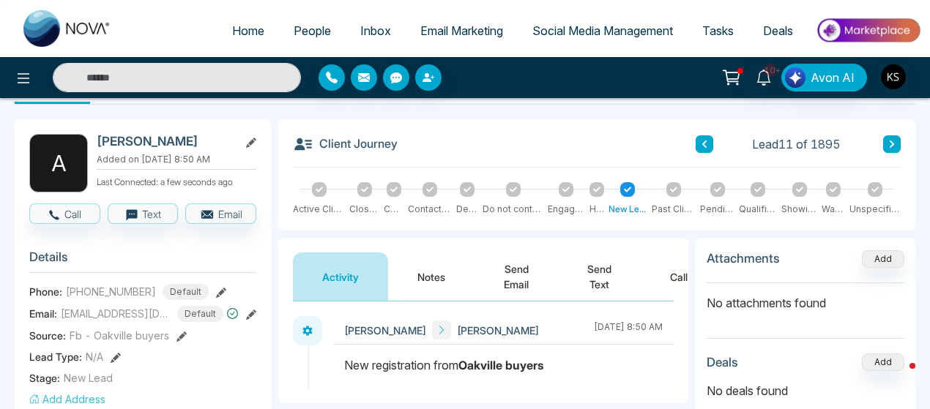
scroll to position [49, 0]
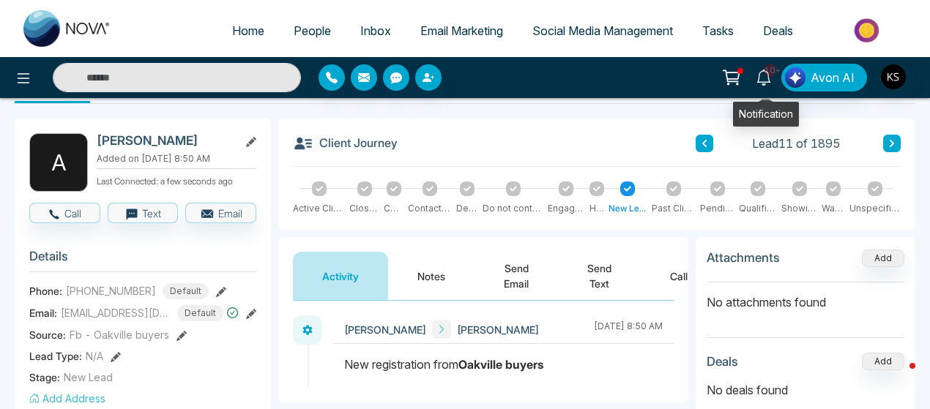
click at [763, 75] on icon at bounding box center [763, 78] width 14 height 16
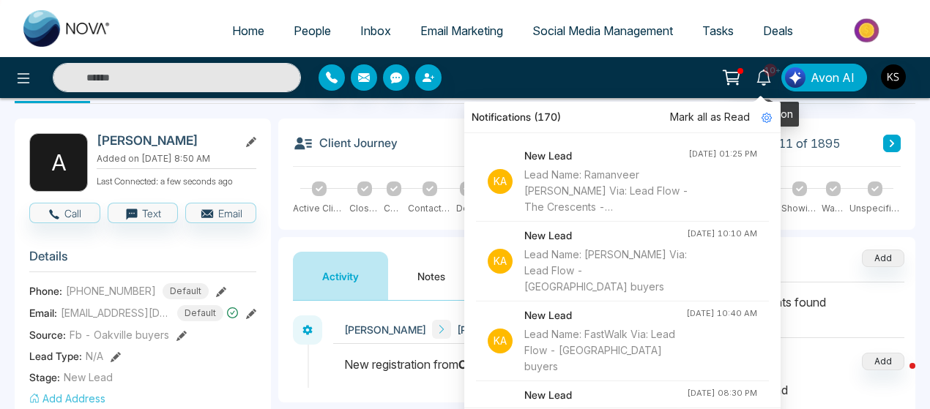
click at [761, 75] on icon at bounding box center [764, 78] width 16 height 16
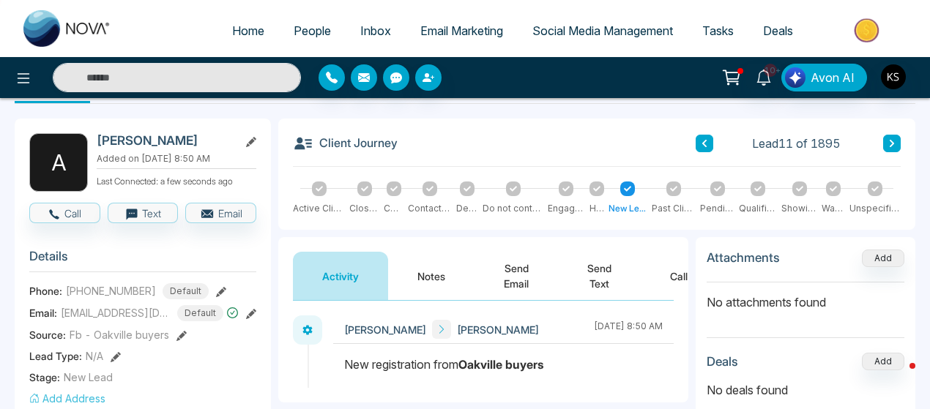
click at [641, 71] on div "10+ Notifications (170) Mark all as Read Ka New Lead Lead Name: Ramanveer [PERS…" at bounding box center [736, 78] width 370 height 28
click at [606, 72] on div "10+ Notifications (170) Mark all as Read Ka New Lead Lead Name: Ramanveer [PERS…" at bounding box center [736, 78] width 370 height 28
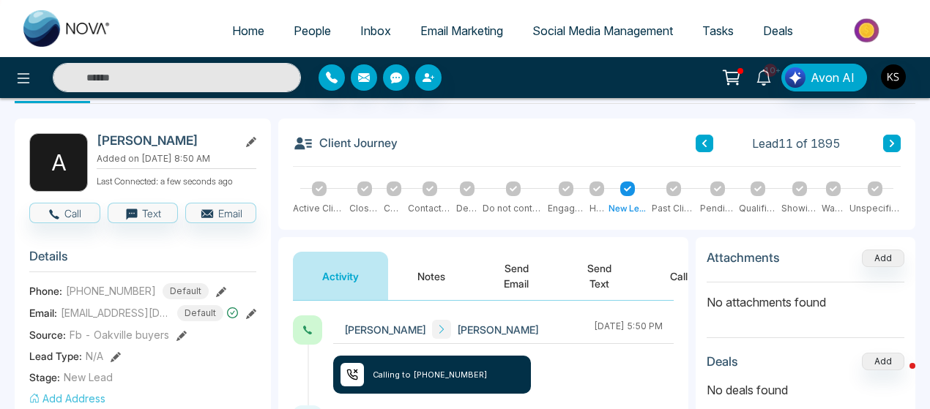
click at [770, 88] on link "10+" at bounding box center [763, 77] width 35 height 26
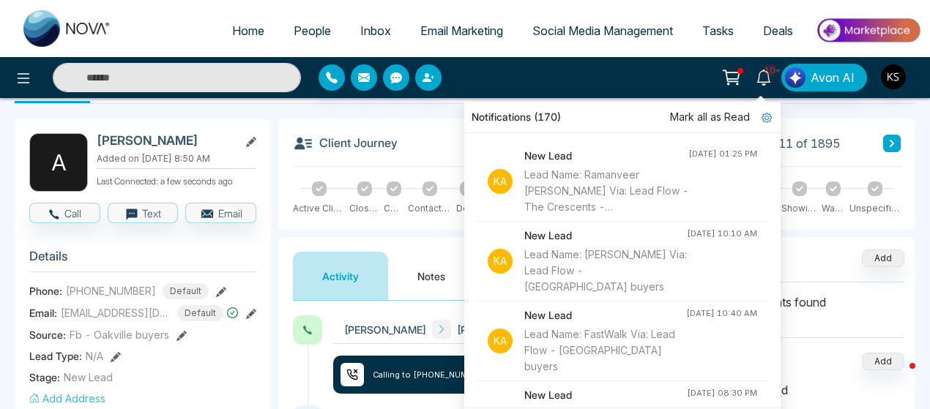
click at [699, 80] on div "10+ Notifications (170) Mark all as Read Ka New Lead Lead Name: Ramanveer [PERS…" at bounding box center [736, 78] width 370 height 28
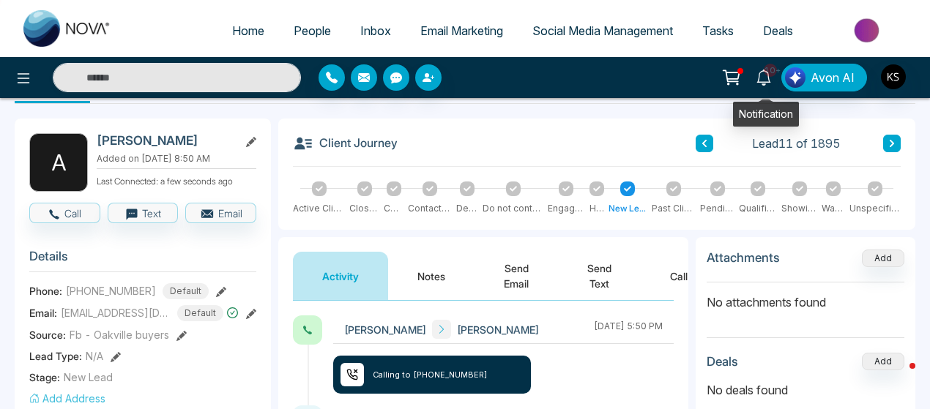
click at [766, 74] on icon at bounding box center [764, 78] width 16 height 16
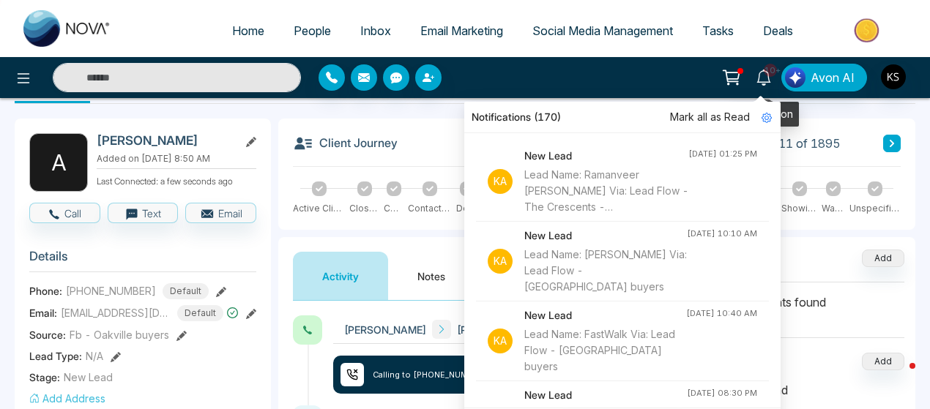
click at [766, 74] on icon at bounding box center [764, 78] width 16 height 16
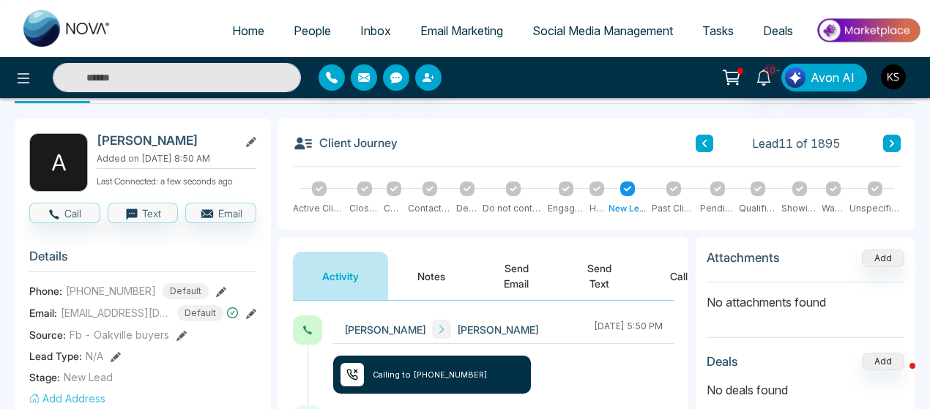
click at [615, 80] on div "10+ Notifications (170) Mark all as Read Ka New Lead Lead Name: Ramanveer [PERS…" at bounding box center [736, 78] width 370 height 28
click at [597, 74] on div "10+ Notifications (170) Mark all as Read Ka New Lead Lead Name: Ramanveer [PERS…" at bounding box center [736, 78] width 370 height 28
click at [584, 70] on div "10+ Notifications (170) Mark all as Read Ka New Lead Lead Name: Ramanveer [PERS…" at bounding box center [736, 78] width 370 height 28
click at [578, 74] on div "10+ Notifications (170) Mark all as Read Ka New Lead Lead Name: Ramanveer [PERS…" at bounding box center [736, 78] width 370 height 28
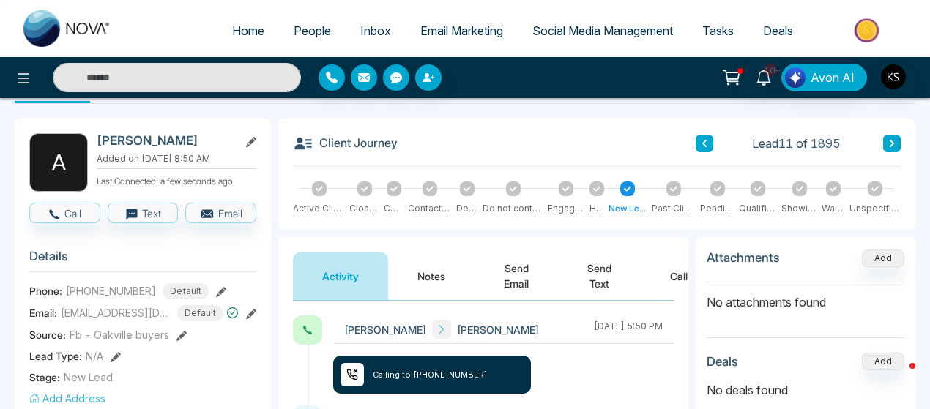
click at [578, 74] on div "10+ Notifications (170) Mark all as Read Ka New Lead Lead Name: Ramanveer [PERS…" at bounding box center [736, 78] width 370 height 28
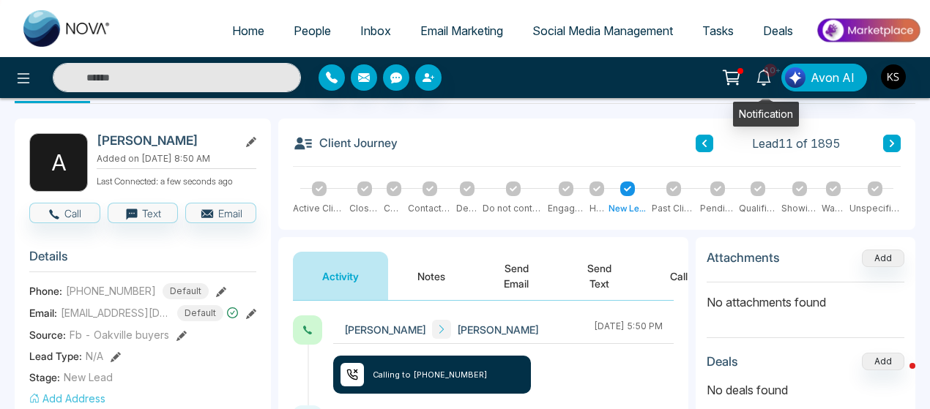
click at [766, 80] on icon at bounding box center [764, 78] width 16 height 16
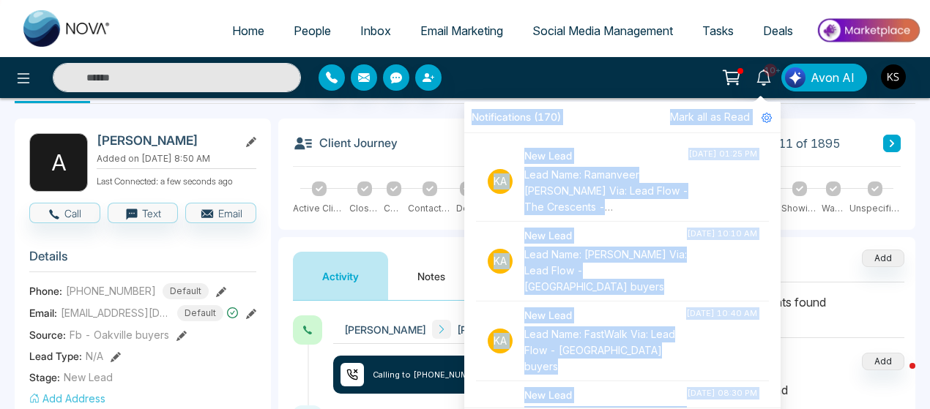
click at [641, 116] on div "Notifications (170)" at bounding box center [622, 117] width 316 height 31
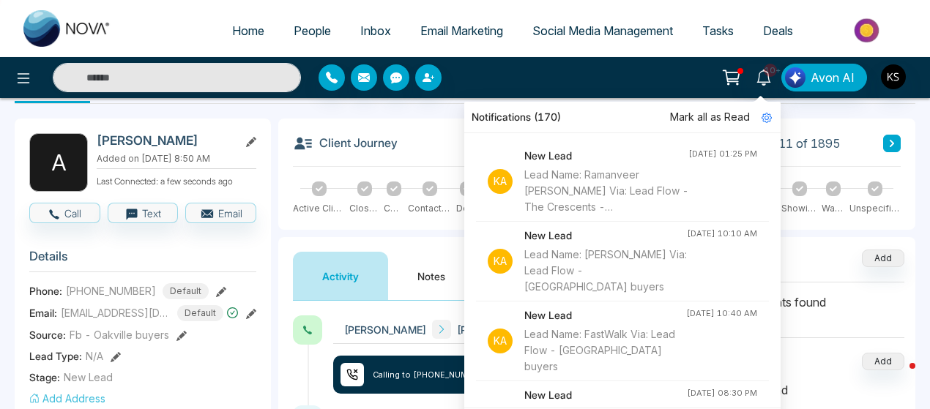
click at [611, 73] on div "10+ Notifications (170) Mark all as Read Ka New Lead Lead Name: Ramanveer [PERS…" at bounding box center [736, 78] width 370 height 28
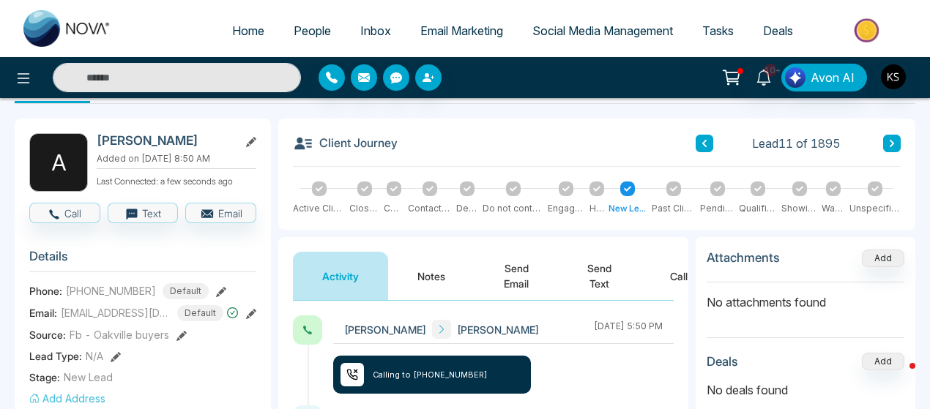
click at [896, 142] on button at bounding box center [892, 144] width 18 height 18
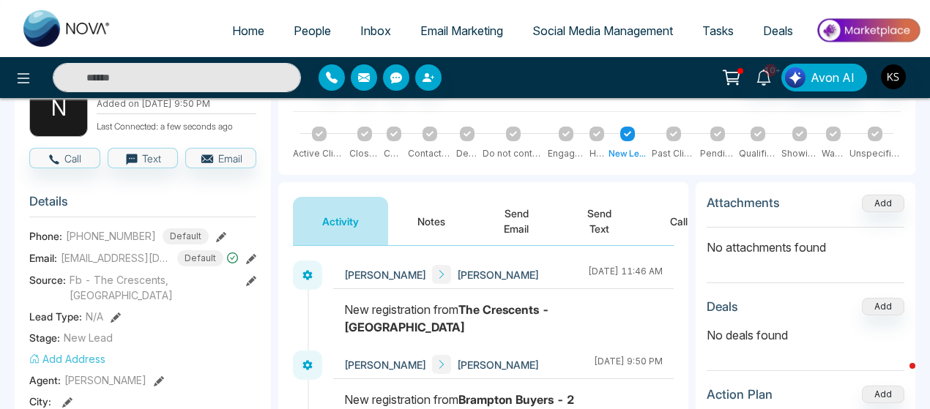
scroll to position [53, 0]
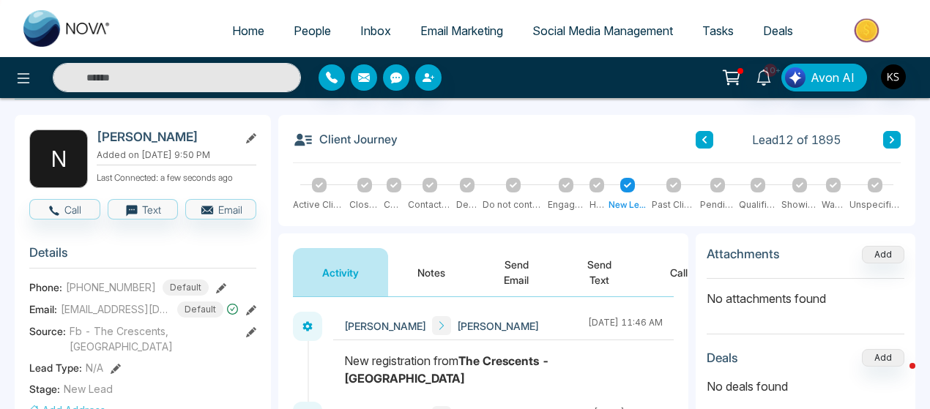
click at [897, 142] on button at bounding box center [892, 140] width 18 height 18
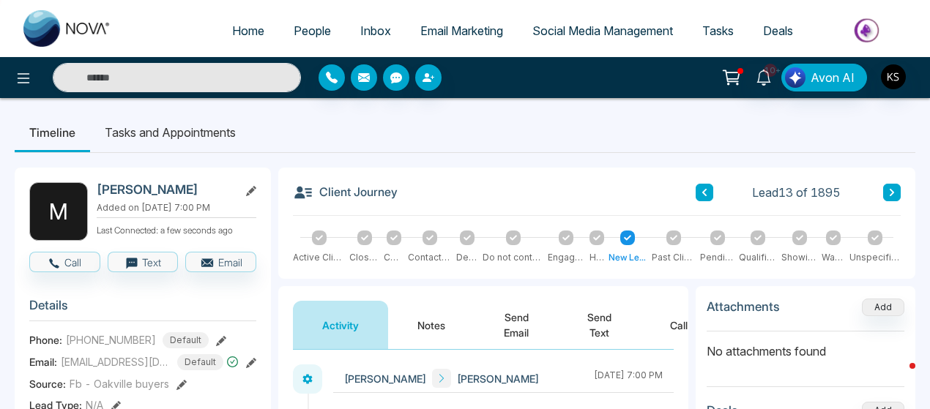
click at [897, 142] on ul "Timeline Tasks and Appointments" at bounding box center [465, 133] width 901 height 40
click at [891, 195] on icon at bounding box center [891, 192] width 7 height 9
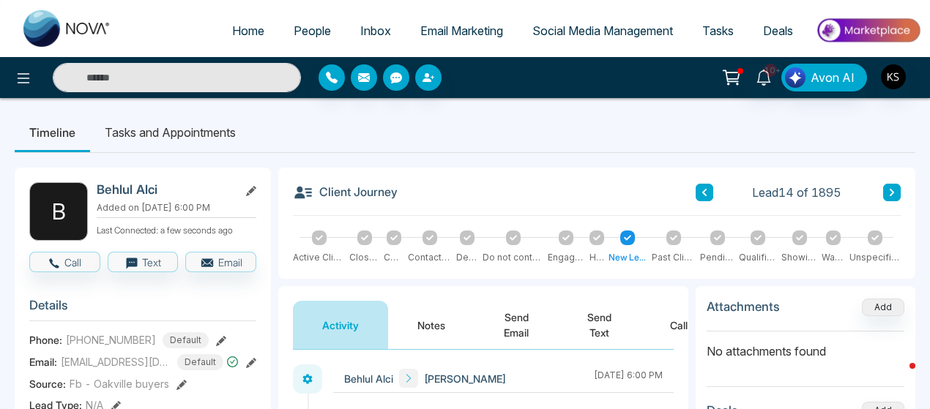
click at [706, 193] on icon at bounding box center [704, 192] width 7 height 9
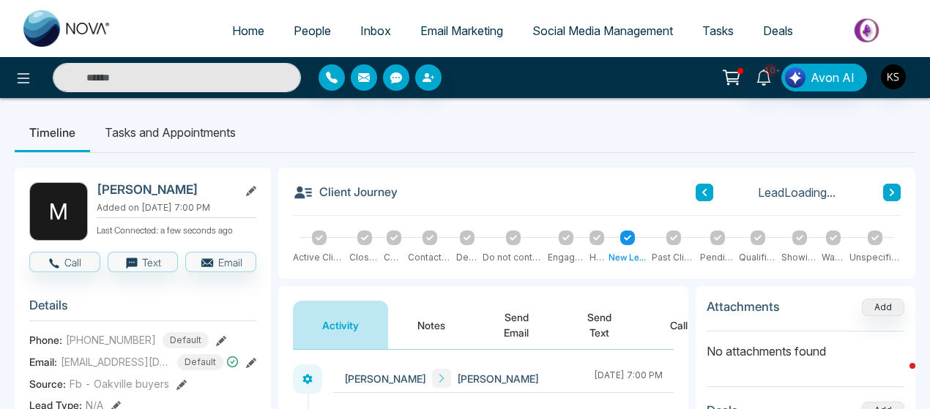
click at [706, 193] on icon at bounding box center [704, 192] width 7 height 9
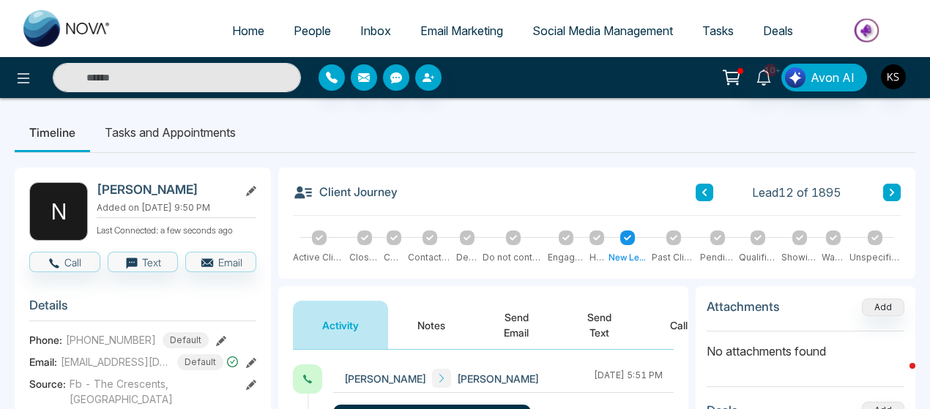
click at [592, 139] on ul "Timeline Tasks and Appointments" at bounding box center [465, 133] width 901 height 40
click at [579, 137] on ul "Timeline Tasks and Appointments" at bounding box center [465, 133] width 901 height 40
